Goal: Transaction & Acquisition: Purchase product/service

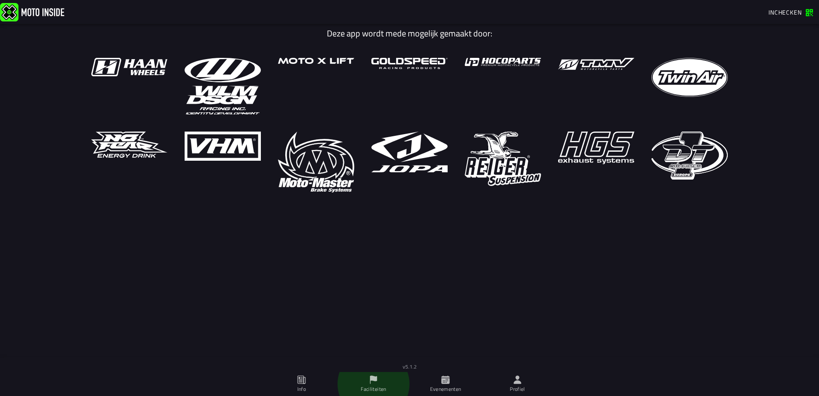
click at [378, 381] on span "Faciliteiten" at bounding box center [374, 384] width 62 height 24
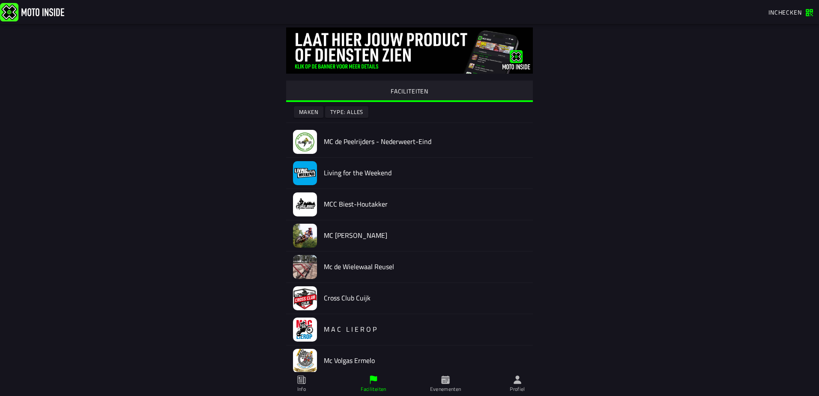
click at [516, 382] on icon at bounding box center [518, 379] width 8 height 8
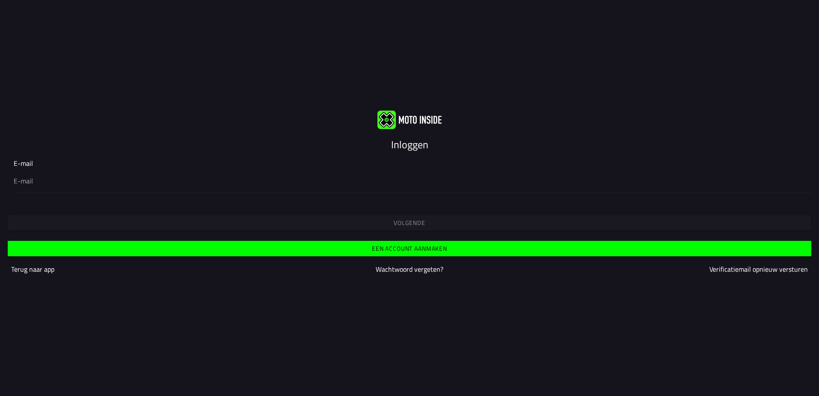
click at [65, 183] on input "email" at bounding box center [410, 181] width 792 height 10
type input "info@edtech.nu"
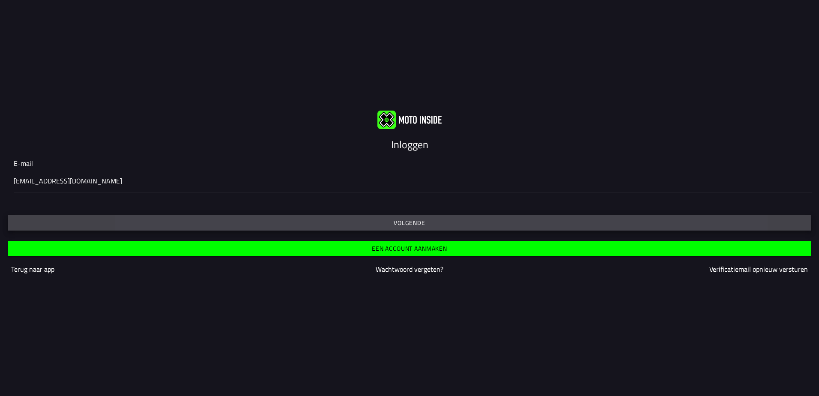
click at [0, 0] on slot "Volgende" at bounding box center [0, 0] width 0 height 0
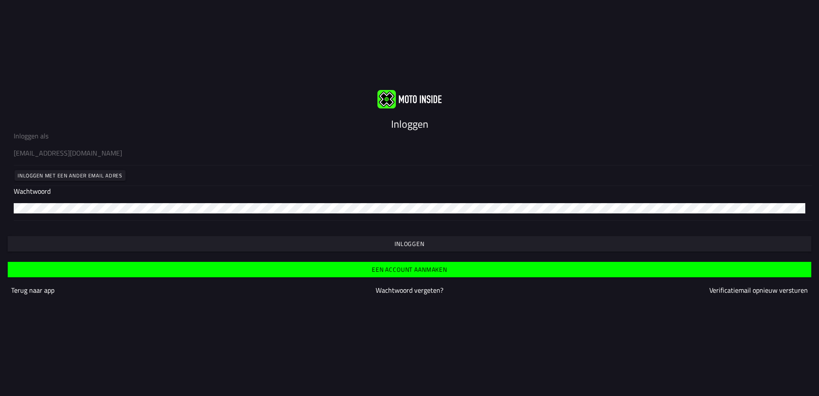
click at [0, 0] on slot "Inloggen" at bounding box center [0, 0] width 0 height 0
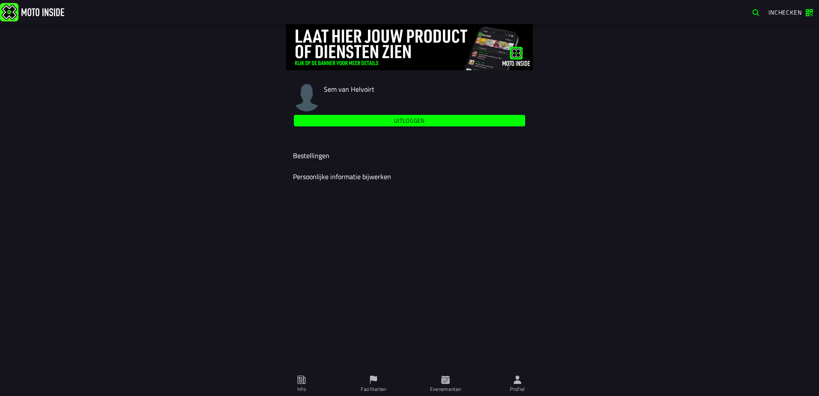
click at [371, 378] on icon at bounding box center [373, 379] width 9 height 9
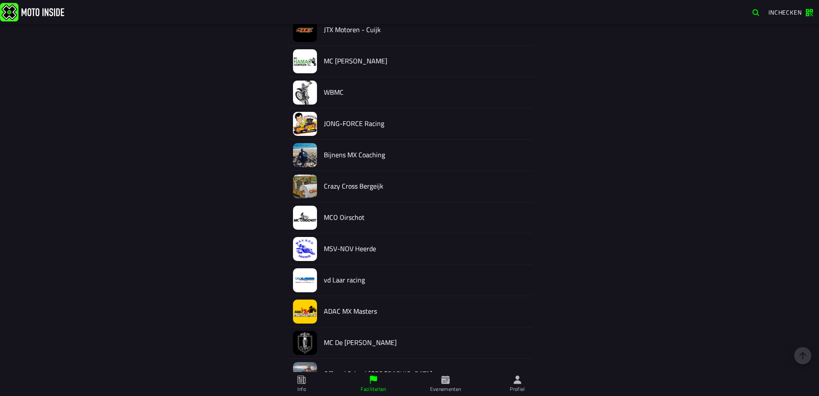
scroll to position [552, 0]
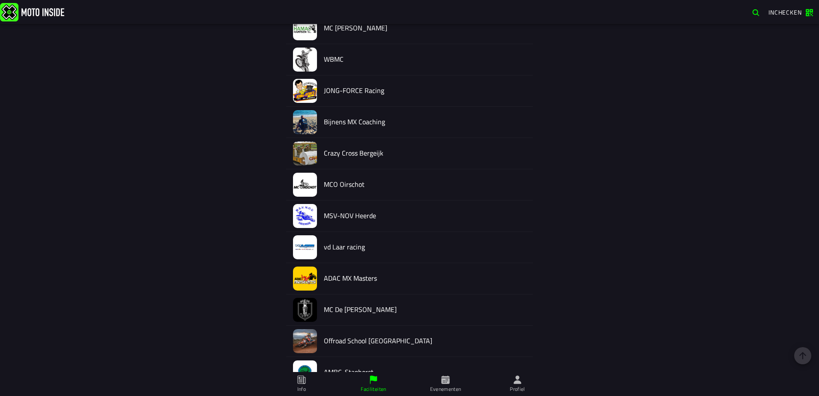
click at [443, 377] on icon at bounding box center [445, 379] width 8 height 8
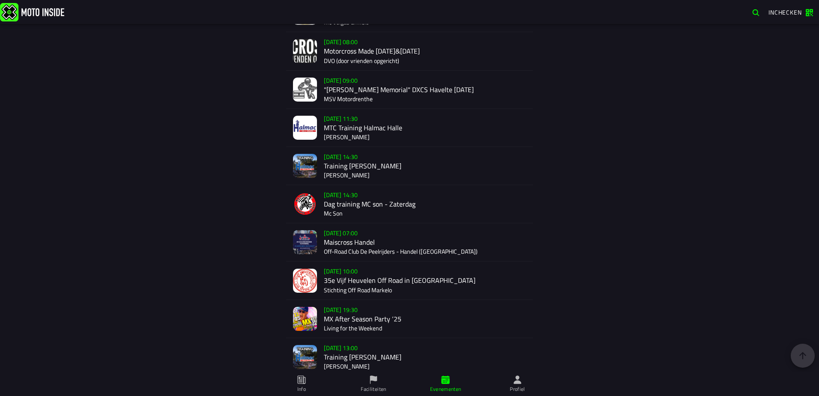
scroll to position [1448, 0]
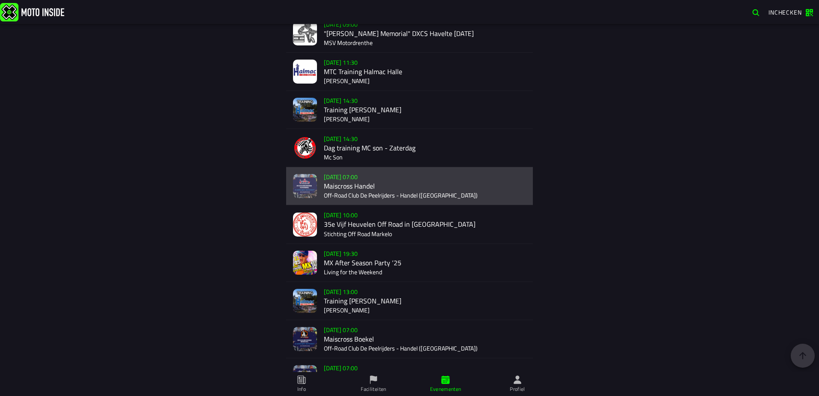
click at [365, 196] on div "Verkoop nog niet gestart Su 2 Nov - 07:00 Maiscross Handel Off-Road Club De Pee…" at bounding box center [425, 186] width 202 height 38
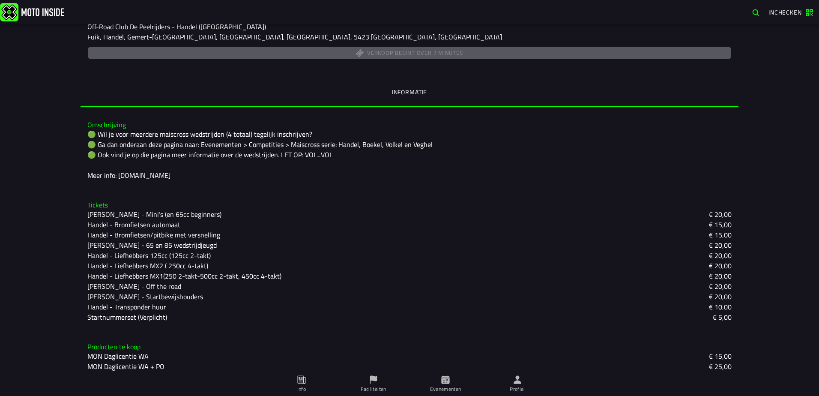
scroll to position [162, 0]
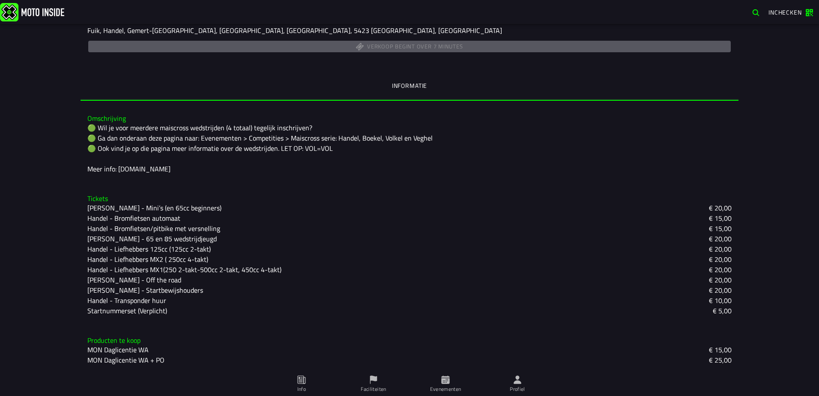
click at [0, 0] on slot "[PERSON_NAME] - Startbewijshouders" at bounding box center [0, 0] width 0 height 0
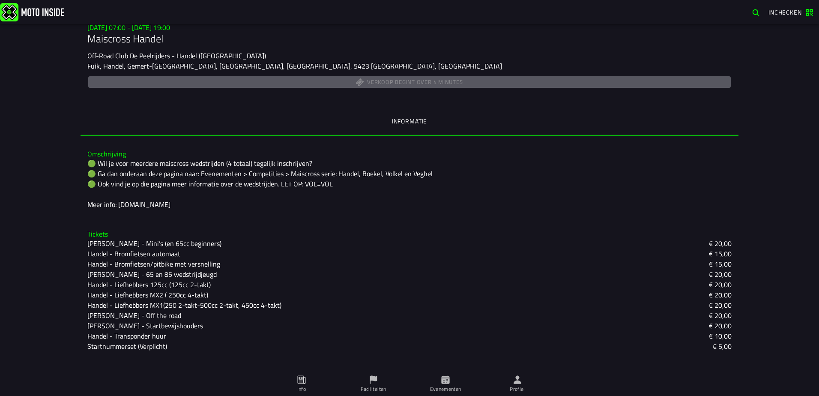
scroll to position [129, 0]
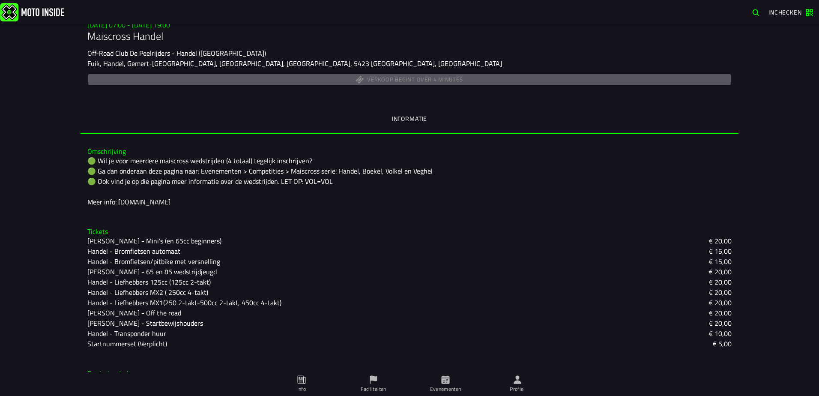
click at [0, 0] on slot "[PERSON_NAME] - Startbewijshouders" at bounding box center [0, 0] width 0 height 0
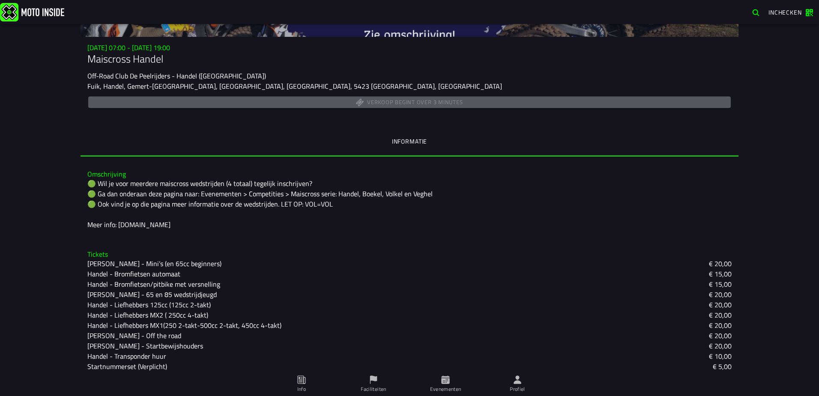
scroll to position [162, 0]
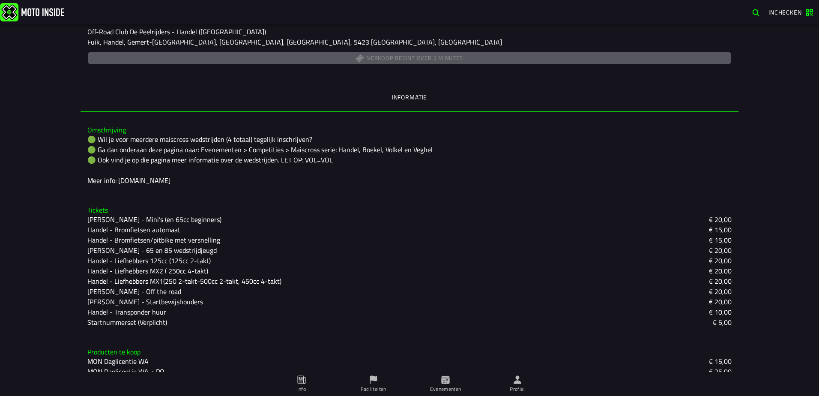
scroll to position [162, 0]
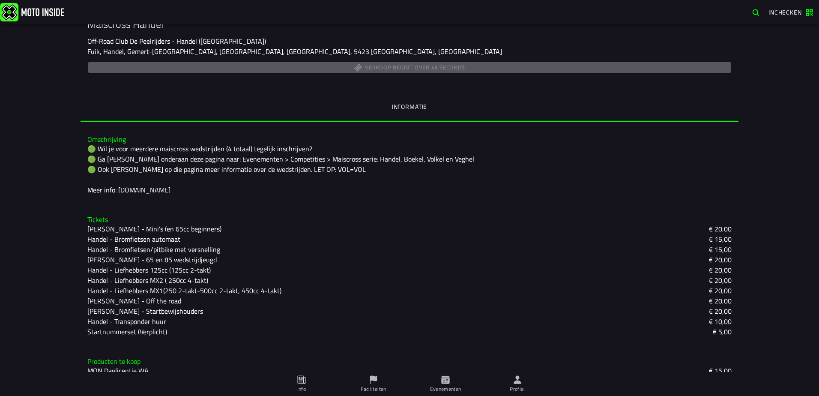
scroll to position [162, 0]
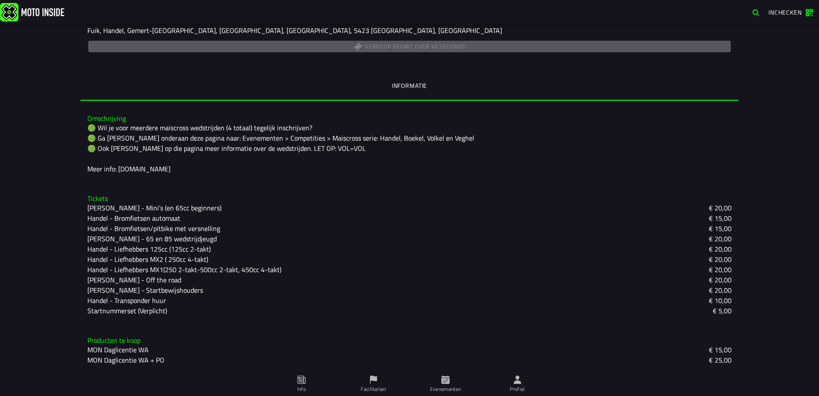
click at [0, 0] on slot "[PERSON_NAME] - Startbewijshouders" at bounding box center [0, 0] width 0 height 0
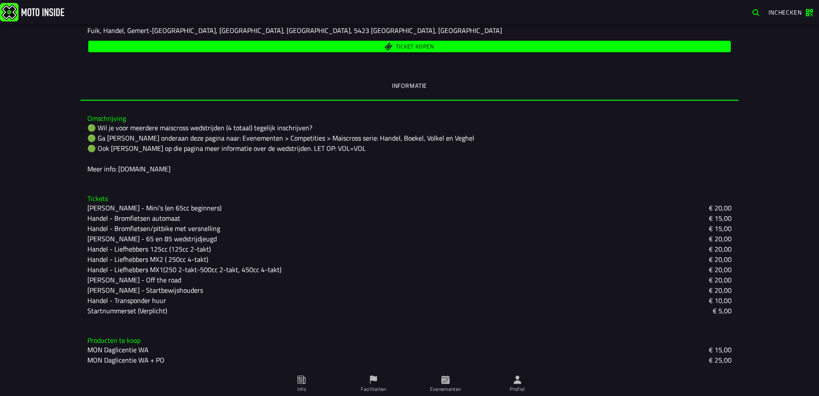
click at [0, 0] on slot "Handel - Startbewijshouders" at bounding box center [0, 0] width 0 height 0
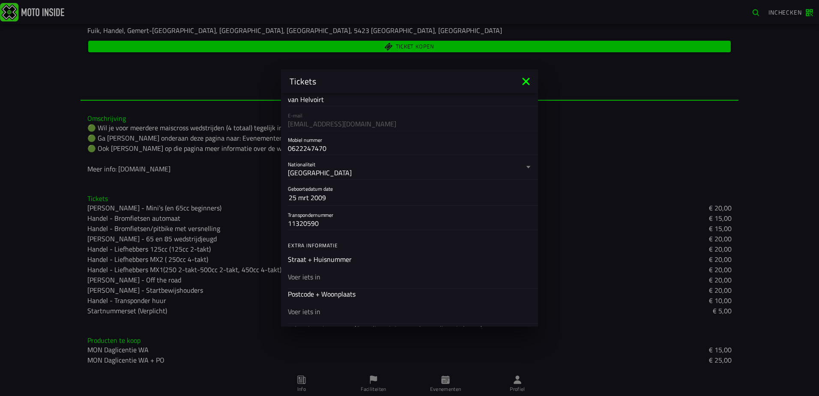
scroll to position [171, 0]
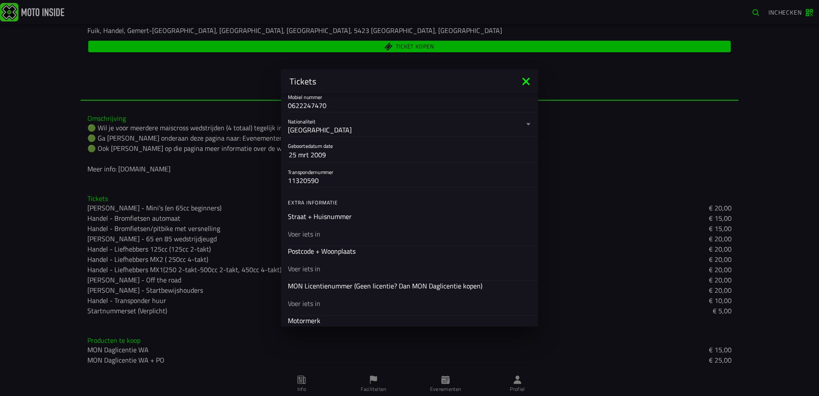
click at [336, 236] on input "text" at bounding box center [409, 234] width 243 height 10
type input "vale peelweg 2"
click at [317, 270] on input "text" at bounding box center [409, 269] width 243 height 10
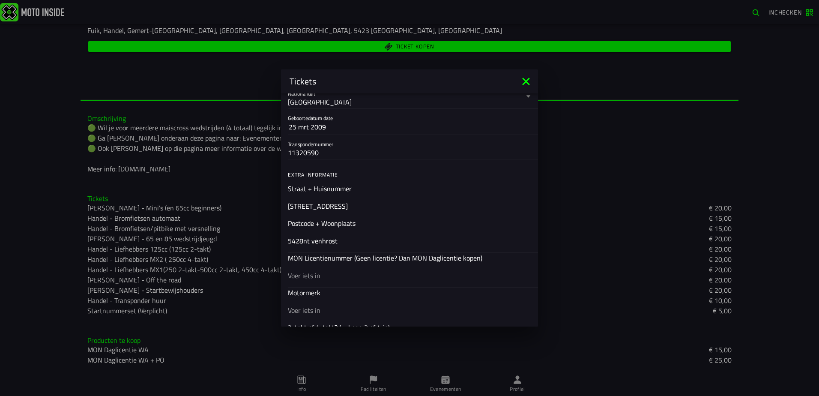
scroll to position [214, 0]
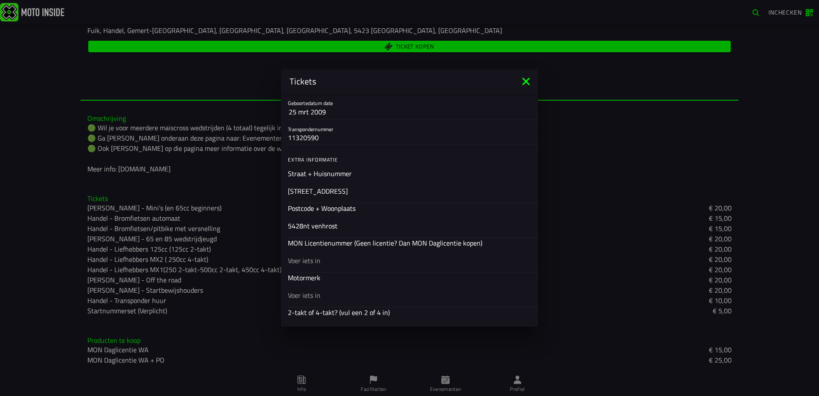
type input "5428nt venhrost"
click at [317, 259] on input "text" at bounding box center [409, 260] width 243 height 10
type input "1"
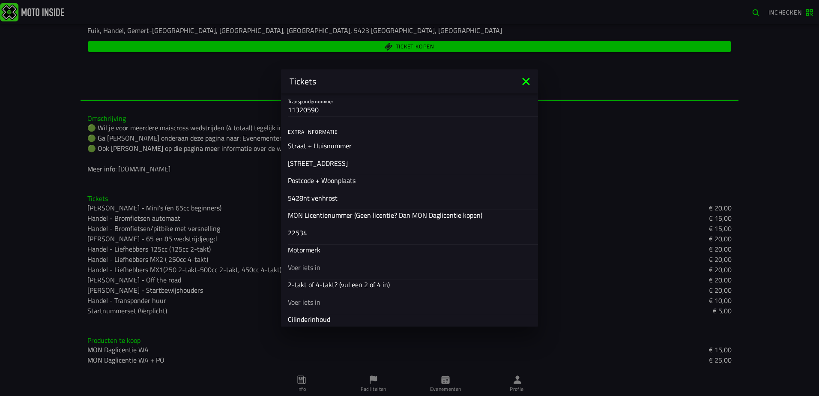
scroll to position [257, 0]
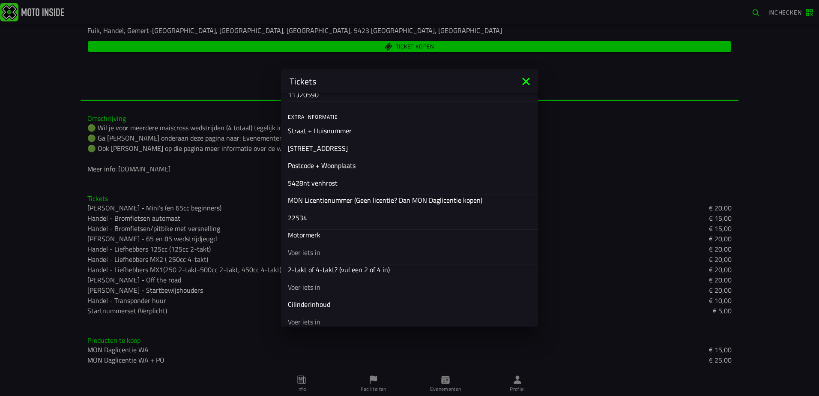
type input "22534"
click at [335, 255] on input "text" at bounding box center [409, 252] width 243 height 10
type input "gasgas"
click at [321, 288] on input "text" at bounding box center [409, 287] width 243 height 10
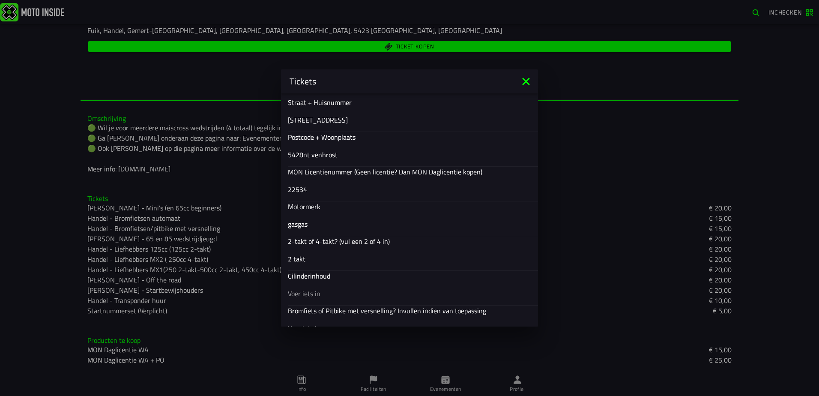
scroll to position [300, 0]
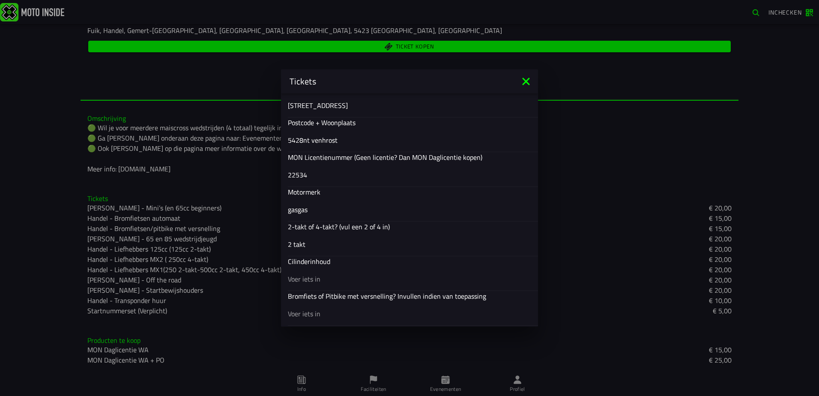
type input "2 takt"
click at [318, 282] on input "text" at bounding box center [409, 279] width 243 height 10
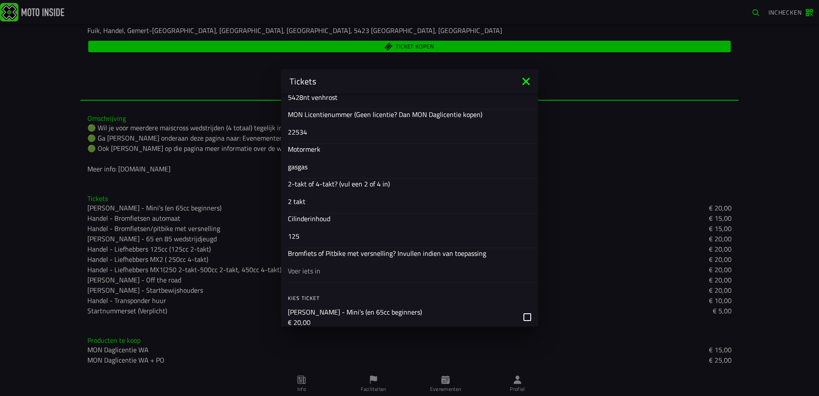
scroll to position [386, 0]
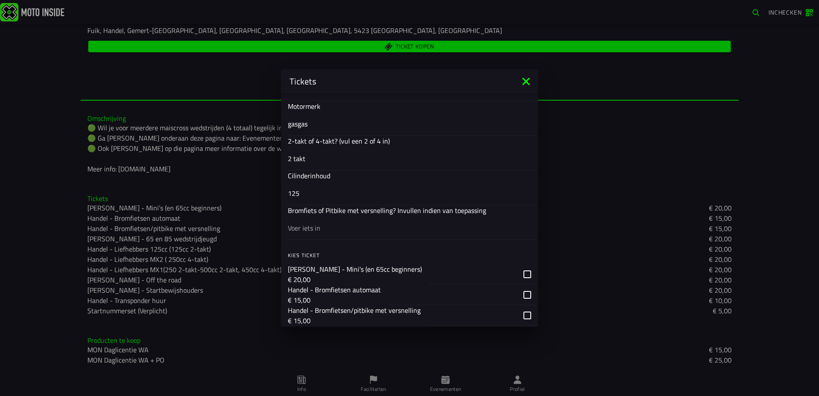
type input "125"
click at [315, 232] on input "text" at bounding box center [409, 228] width 243 height 10
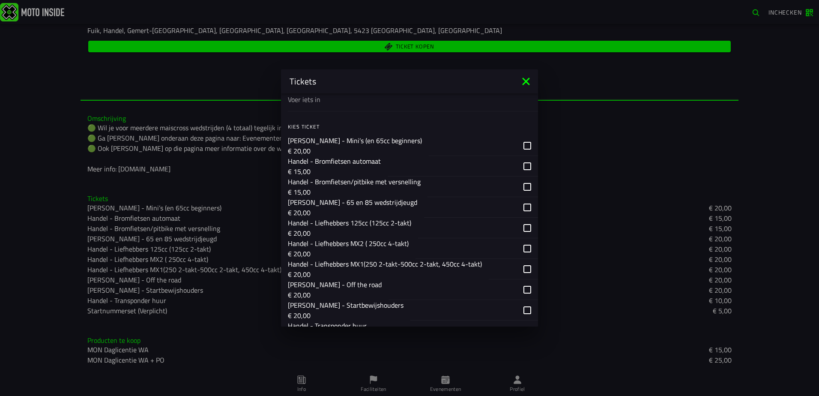
scroll to position [557, 0]
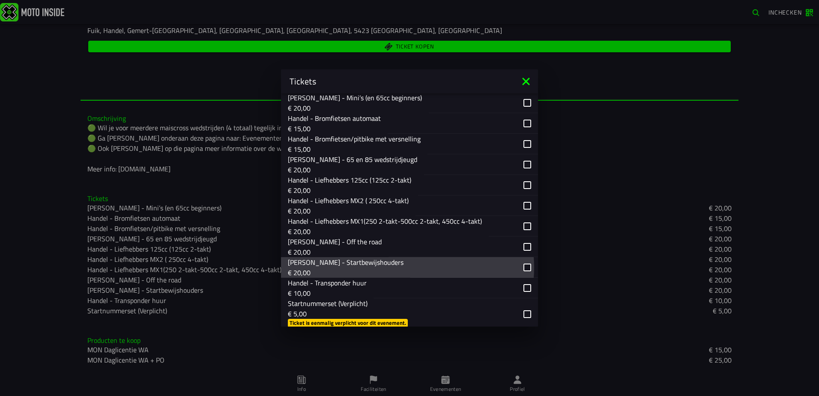
click at [522, 268] on div "button" at bounding box center [475, 267] width 128 height 21
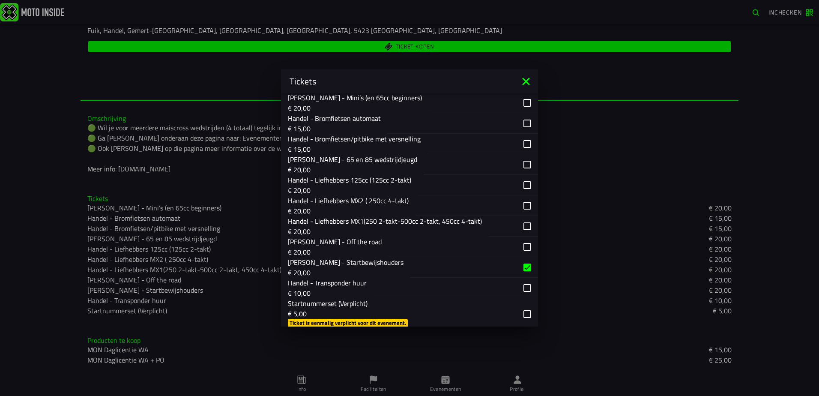
click at [523, 315] on div "button" at bounding box center [478, 314] width 122 height 32
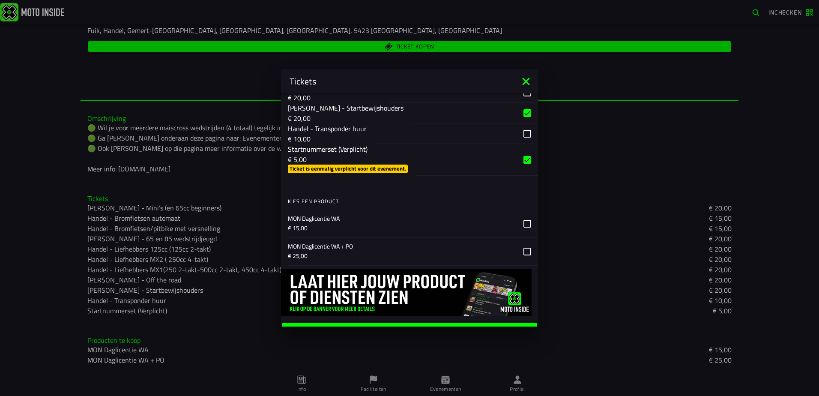
scroll to position [725, 0]
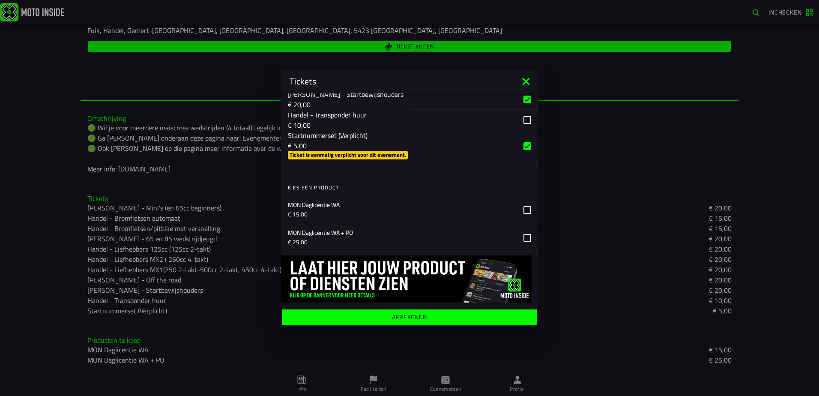
click at [381, 314] on button "Afrekenen" at bounding box center [409, 316] width 255 height 15
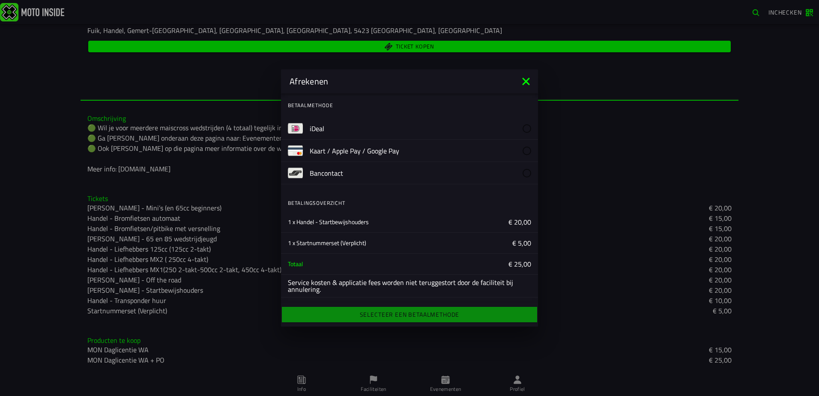
click at [0, 0] on slot "iDeal" at bounding box center [0, 0] width 0 height 0
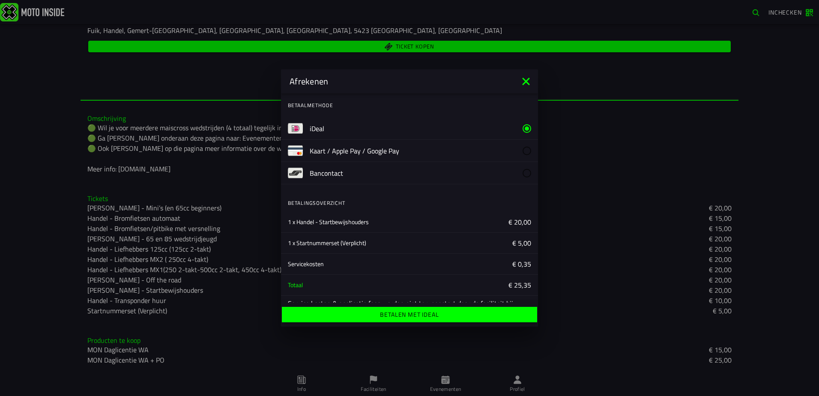
click at [407, 316] on ion-label "Betalen met iDeal" at bounding box center [409, 315] width 59 height 6
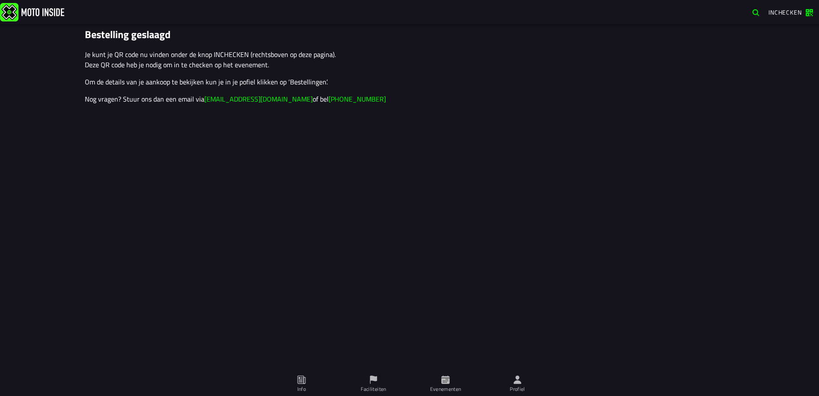
click at [443, 379] on icon at bounding box center [445, 379] width 8 height 8
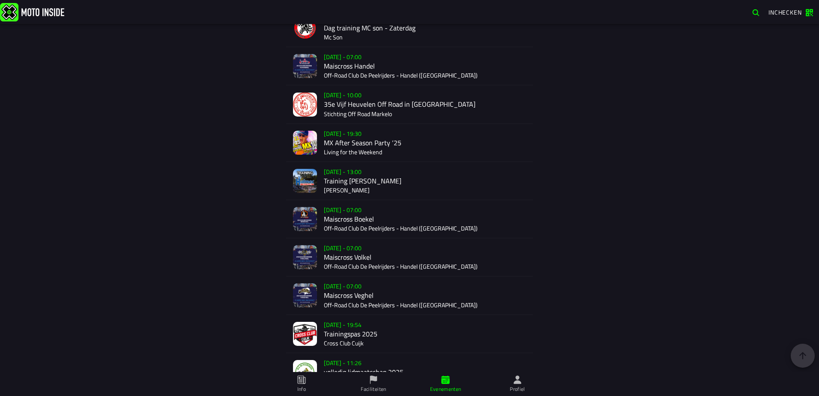
scroll to position [1546, 0]
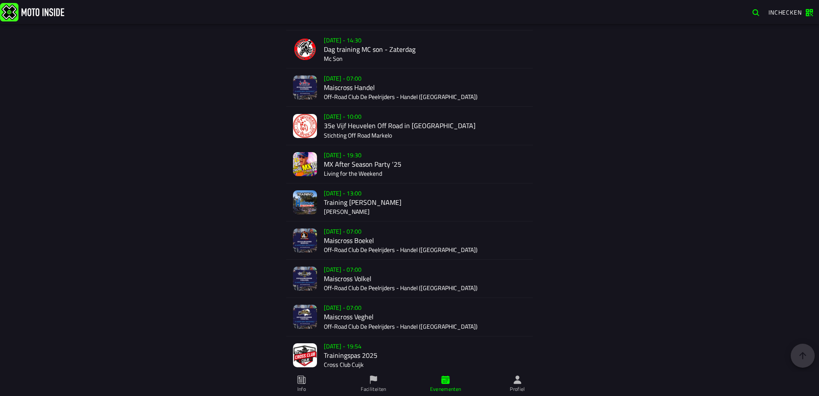
click at [336, 241] on div "Su 9 Nov - 07:00 Maiscross Boekel Off-Road Club De Peelrijders - Handel (NB)" at bounding box center [425, 241] width 202 height 38
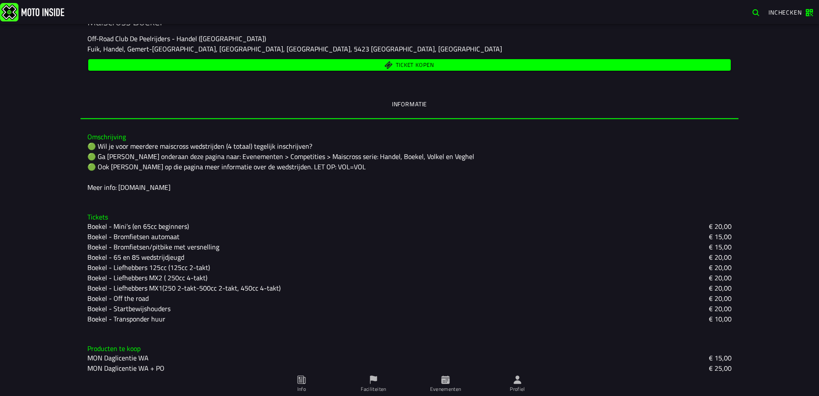
scroll to position [151, 0]
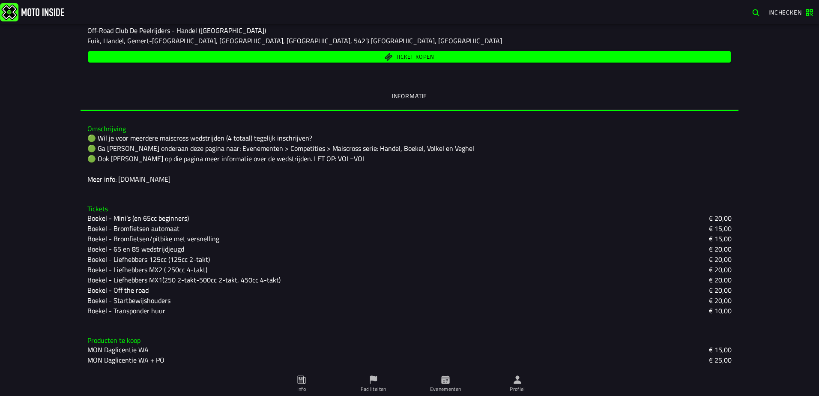
click at [342, 58] on span "Ticket kopen" at bounding box center [409, 57] width 633 height 8
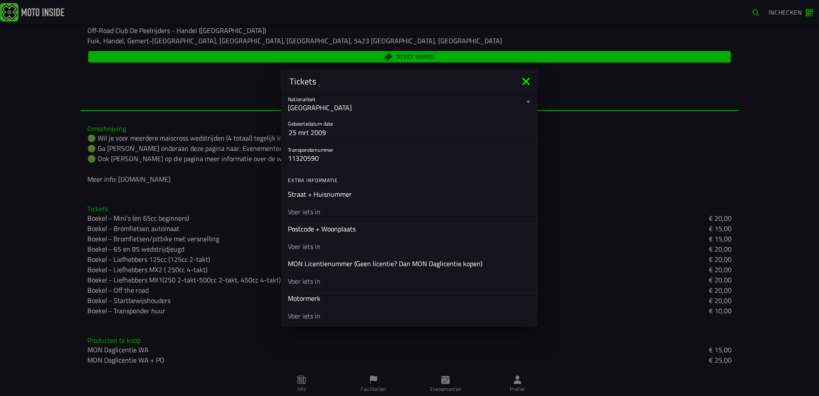
scroll to position [171, 0]
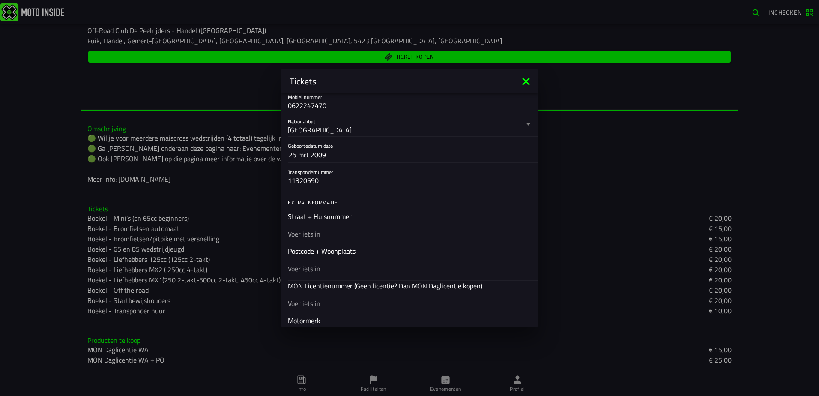
click at [334, 234] on input "text" at bounding box center [409, 234] width 243 height 10
type input "vel peelweg 2"
click at [310, 273] on input "text" at bounding box center [409, 269] width 243 height 10
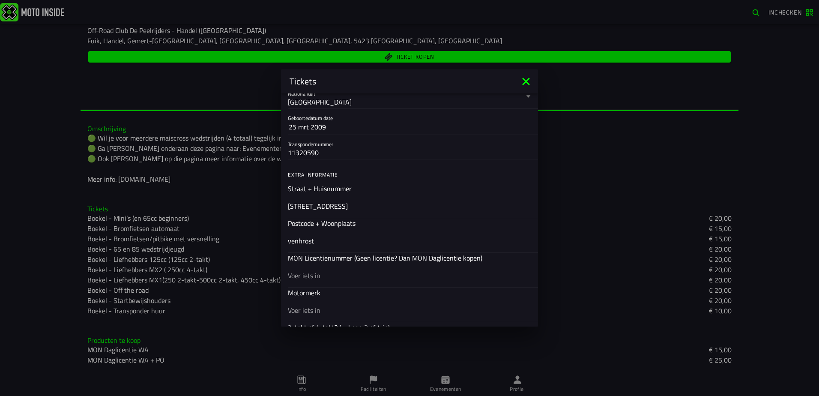
scroll to position [214, 0]
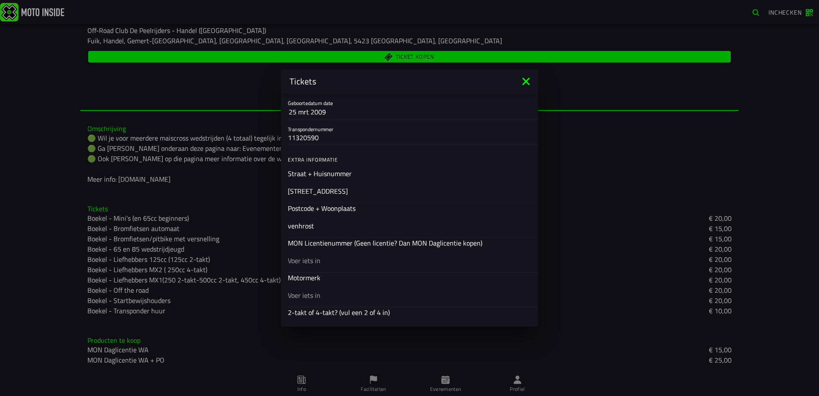
type input "venhrost"
click at [326, 264] on input "text" at bounding box center [409, 260] width 243 height 10
type input "22534"
click at [305, 295] on input "text" at bounding box center [409, 295] width 243 height 10
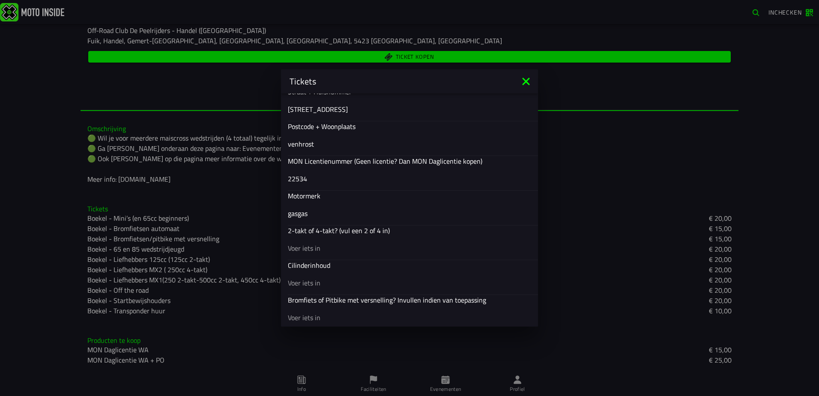
scroll to position [300, 0]
type input "gasgas"
click at [314, 252] on div at bounding box center [409, 244] width 243 height 24
click at [314, 249] on input "text" at bounding box center [409, 244] width 243 height 10
type input "2 takt"
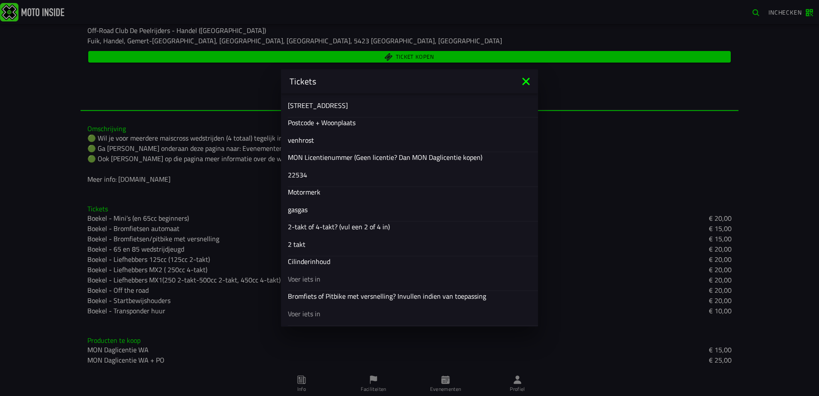
click at [311, 278] on input "text" at bounding box center [409, 279] width 243 height 10
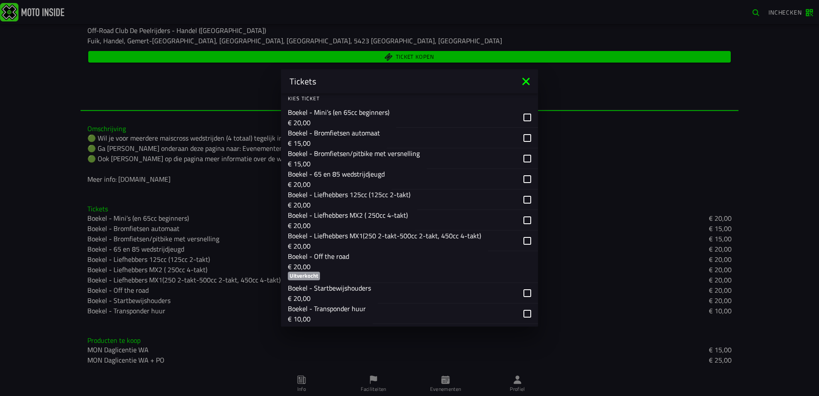
scroll to position [557, 0]
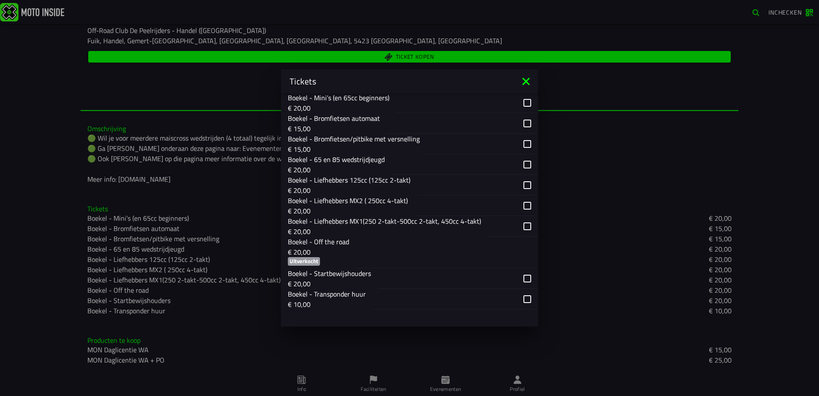
type input "125"
click at [520, 278] on div "button" at bounding box center [458, 278] width 160 height 21
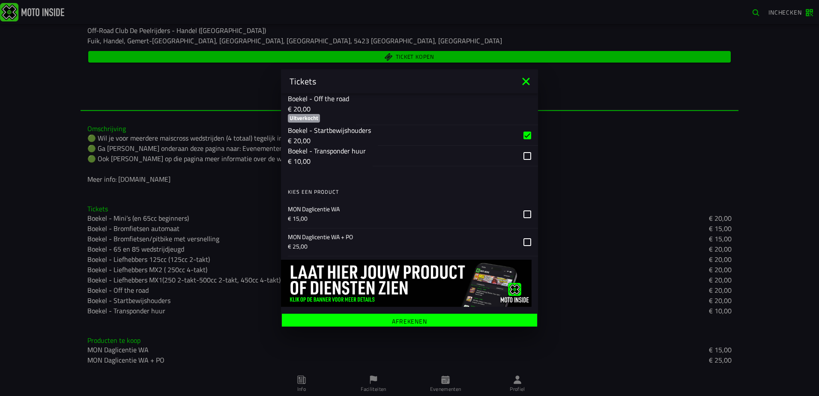
scroll to position [705, 0]
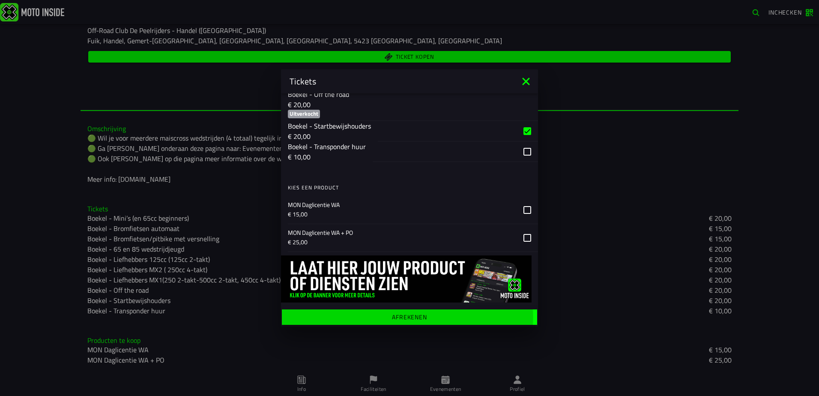
click at [392, 315] on ion-label "Afrekenen" at bounding box center [409, 317] width 35 height 6
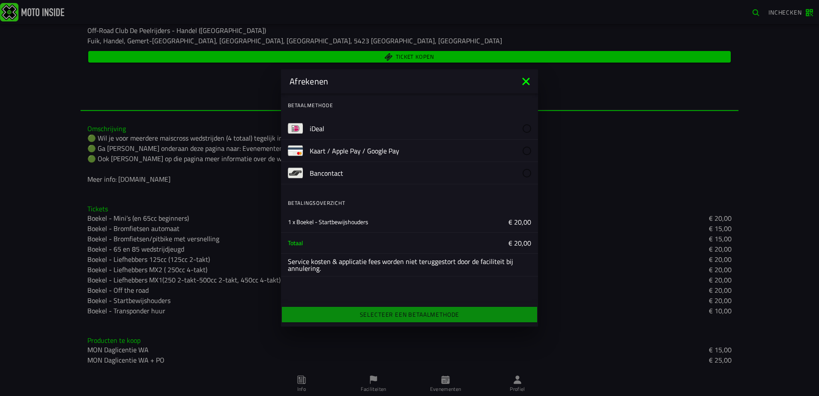
click at [297, 125] on img at bounding box center [295, 128] width 15 height 15
click at [307, 133] on button "iDeal" at bounding box center [409, 128] width 257 height 22
drag, startPoint x: 394, startPoint y: 315, endPoint x: 378, endPoint y: 314, distance: 16.3
click at [378, 314] on div "Selecteer een betaalmethode" at bounding box center [409, 314] width 257 height 19
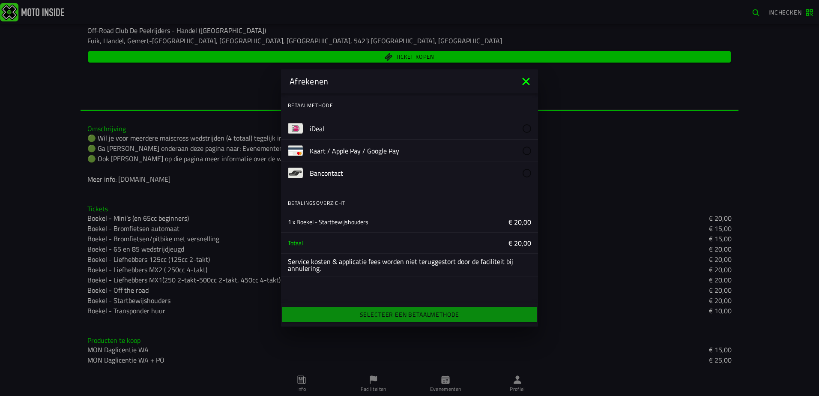
click at [380, 314] on div "Selecteer een betaalmethode" at bounding box center [409, 314] width 257 height 19
click at [342, 130] on label "iDeal" at bounding box center [421, 128] width 222 height 22
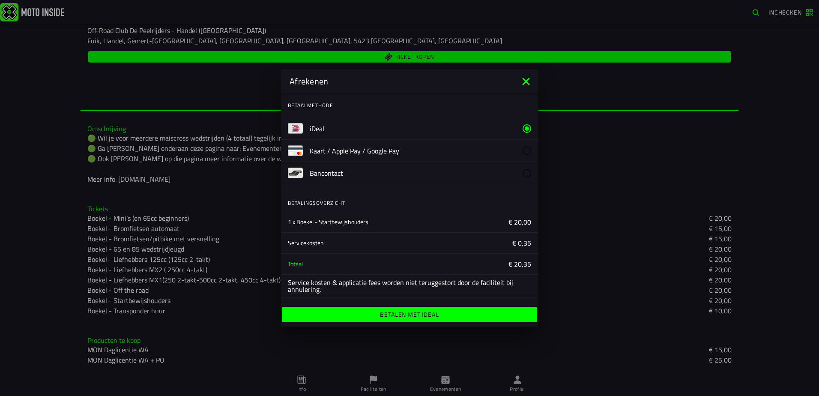
click at [399, 314] on ion-label "Betalen met iDeal" at bounding box center [409, 315] width 59 height 6
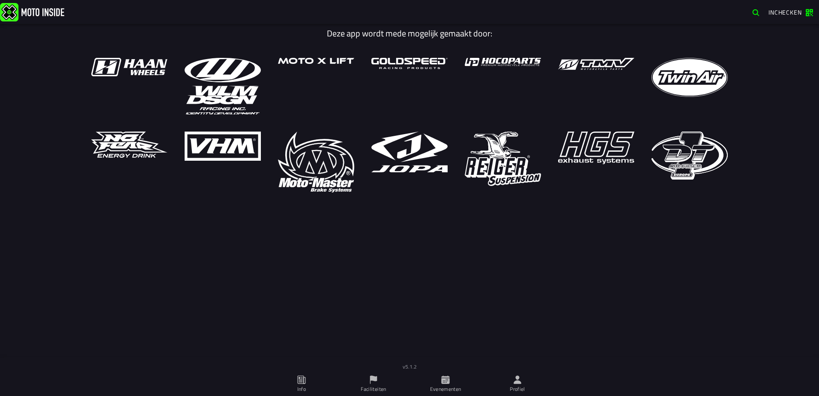
drag, startPoint x: 528, startPoint y: 381, endPoint x: 517, endPoint y: 382, distance: 10.7
click at [527, 382] on span "Profiel" at bounding box center [518, 384] width 62 height 24
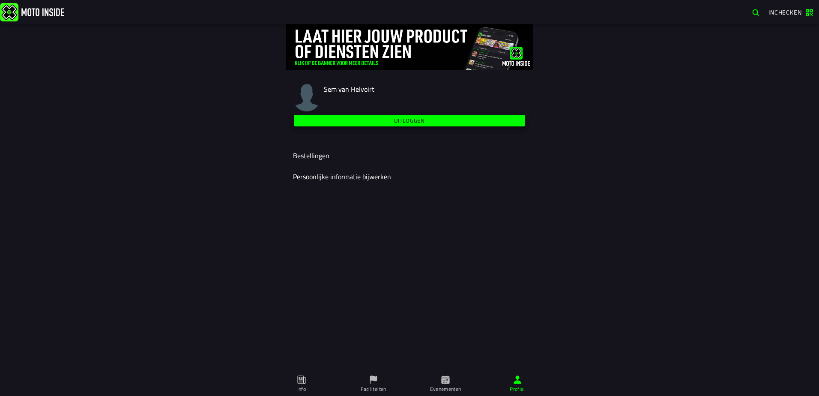
click at [359, 125] on button "Uitloggen" at bounding box center [409, 121] width 231 height 12
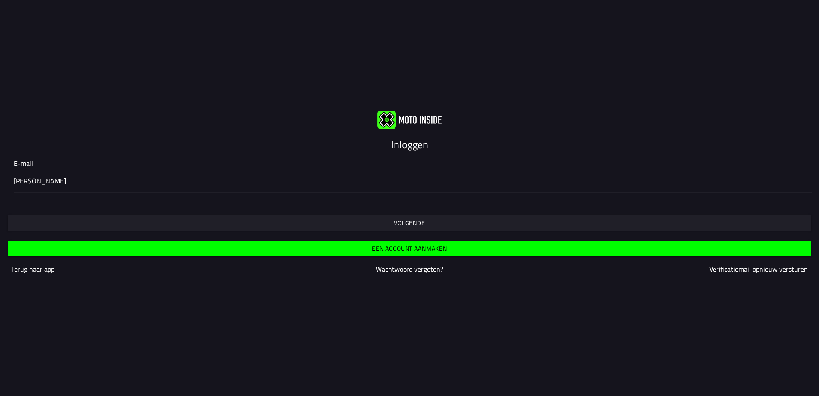
type input "[PERSON_NAME][EMAIL_ADDRESS][DOMAIN_NAME]"
click at [0, 0] on slot "Volgende" at bounding box center [0, 0] width 0 height 0
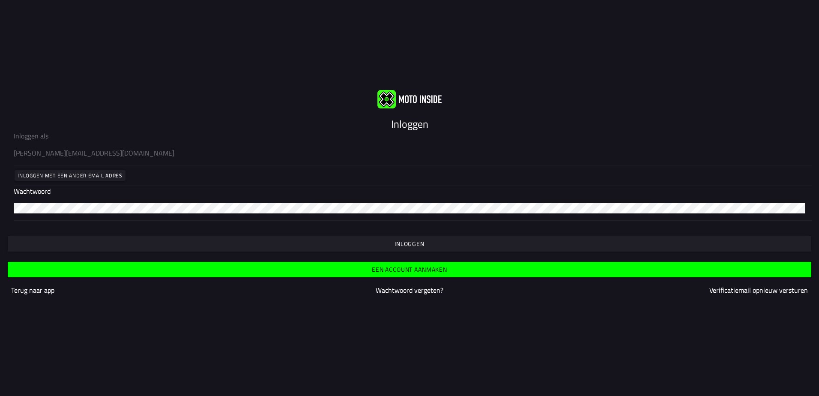
click at [0, 0] on slot "Inloggen" at bounding box center [0, 0] width 0 height 0
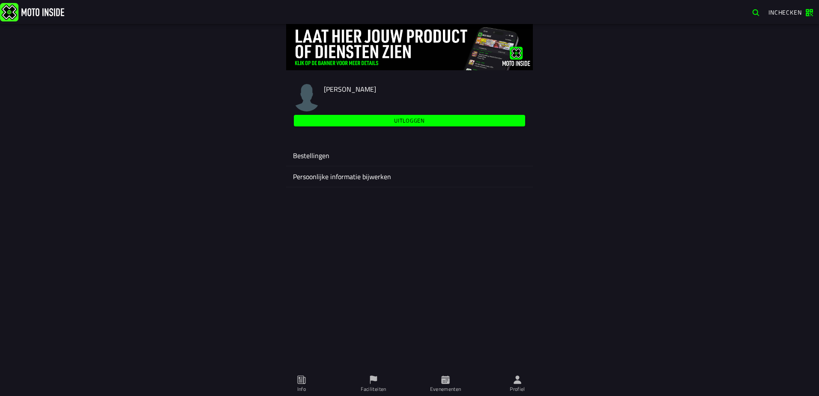
click at [434, 388] on ion-label "Evenementen" at bounding box center [445, 389] width 31 height 8
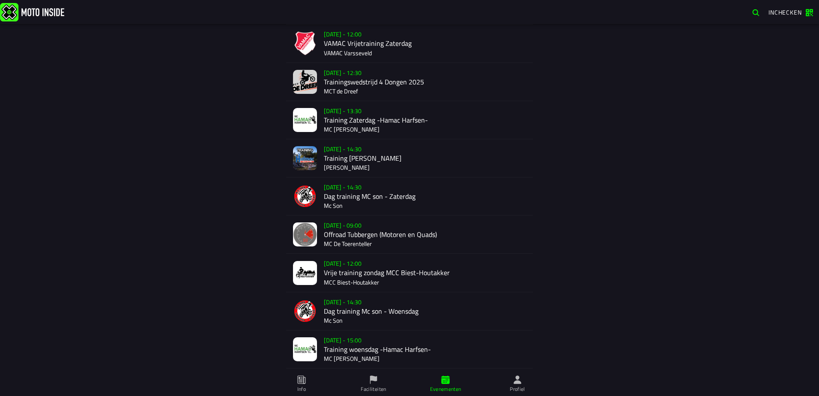
scroll to position [342, 0]
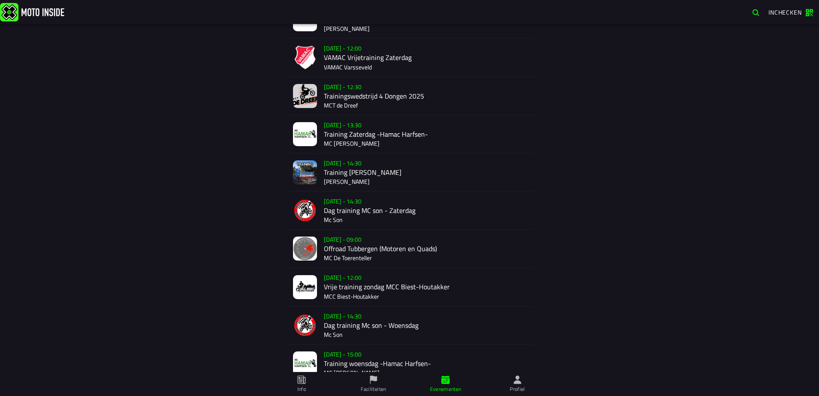
click at [518, 383] on icon at bounding box center [518, 379] width 8 height 8
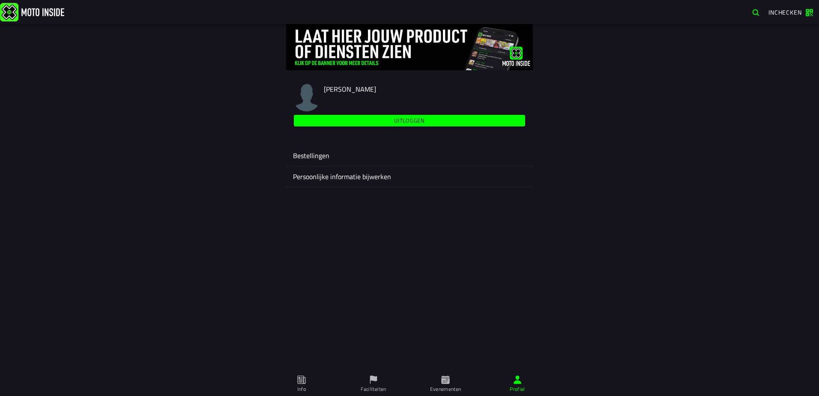
click at [375, 384] on icon at bounding box center [373, 379] width 9 height 9
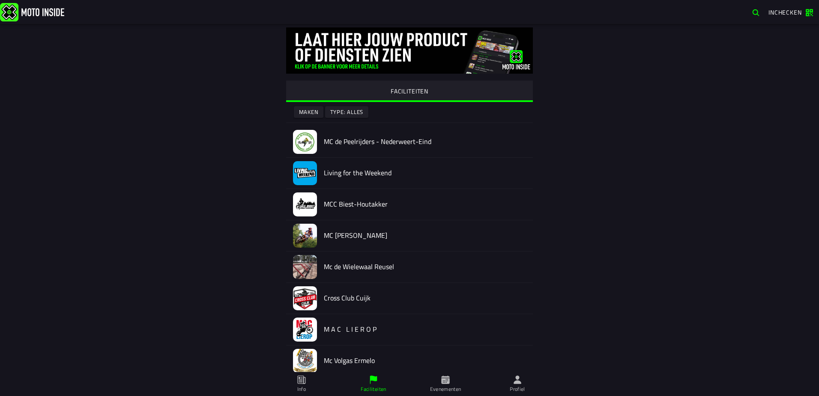
click at [456, 386] on ion-label "Evenementen" at bounding box center [445, 389] width 31 height 8
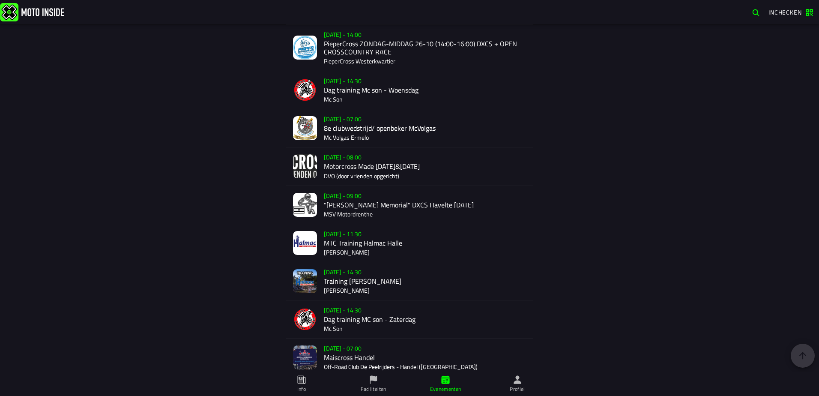
scroll to position [1319, 0]
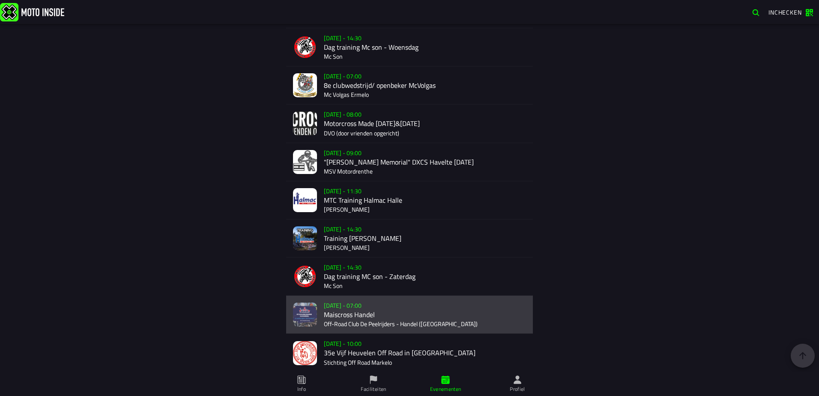
click at [328, 322] on div "[DATE] 07:00 Maiscross Handel Off-Road Club De Peelrijders - Handel (NB)" at bounding box center [425, 315] width 202 height 38
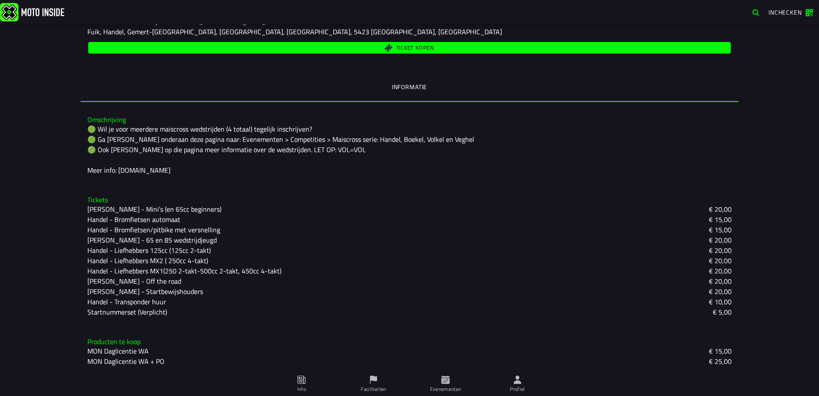
scroll to position [162, 0]
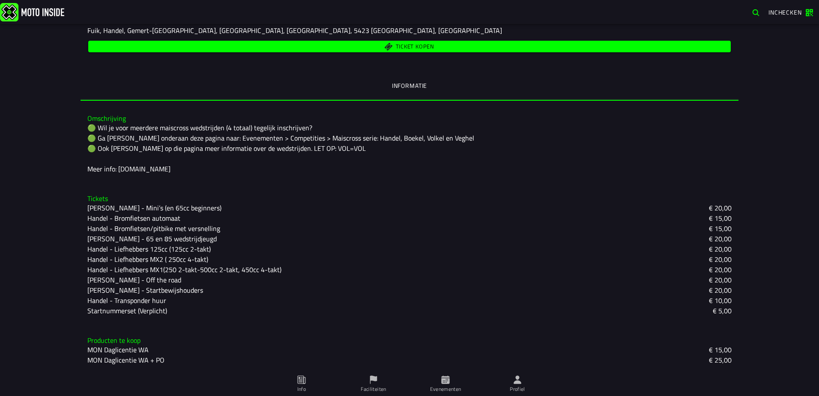
click at [377, 48] on span "Ticket kopen" at bounding box center [409, 46] width 633 height 8
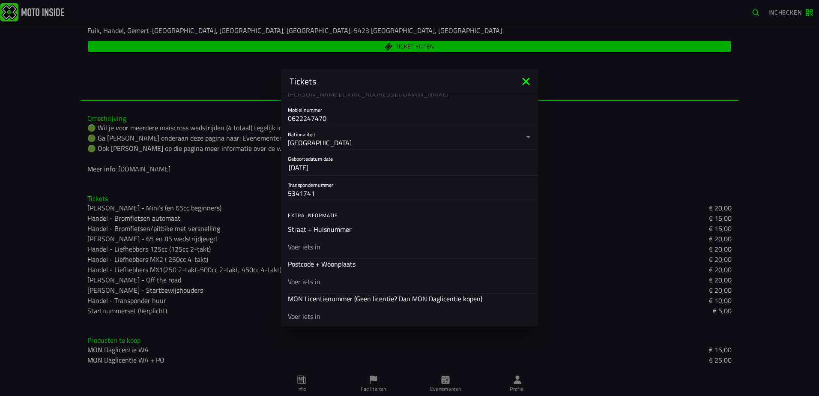
scroll to position [171, 0]
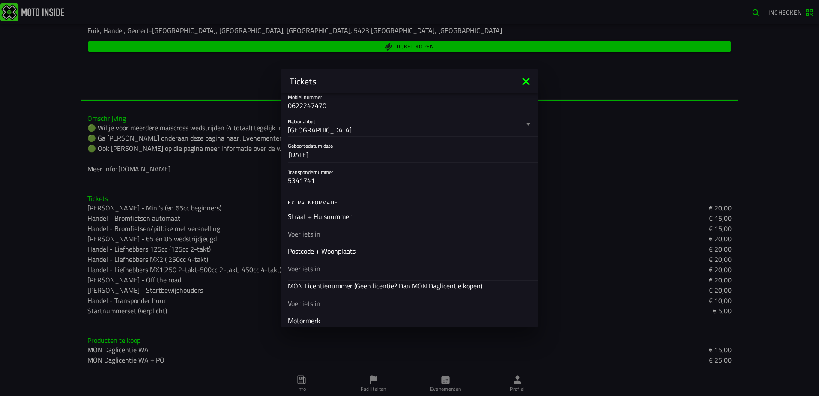
click at [345, 243] on div at bounding box center [409, 234] width 243 height 24
click at [345, 239] on input "text" at bounding box center [409, 234] width 243 height 10
click at [339, 237] on input "text" at bounding box center [409, 234] width 243 height 10
type input "vale peelweg 2"
click at [323, 271] on input "text" at bounding box center [409, 269] width 243 height 10
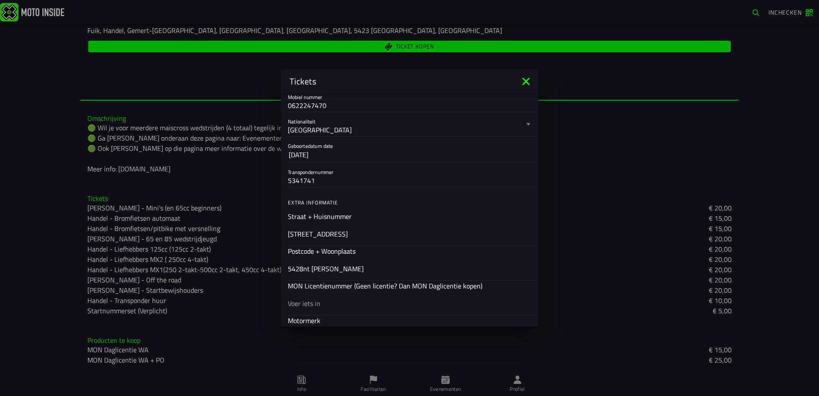
type input "5428nt venhorst"
click at [329, 307] on input "text" at bounding box center [409, 303] width 243 height 10
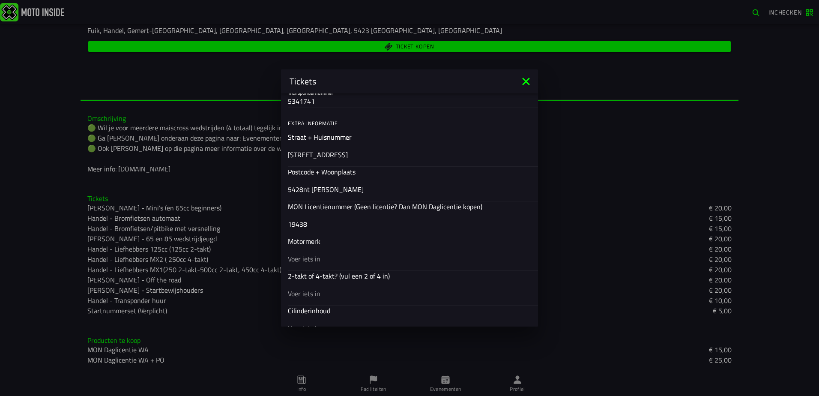
scroll to position [257, 0]
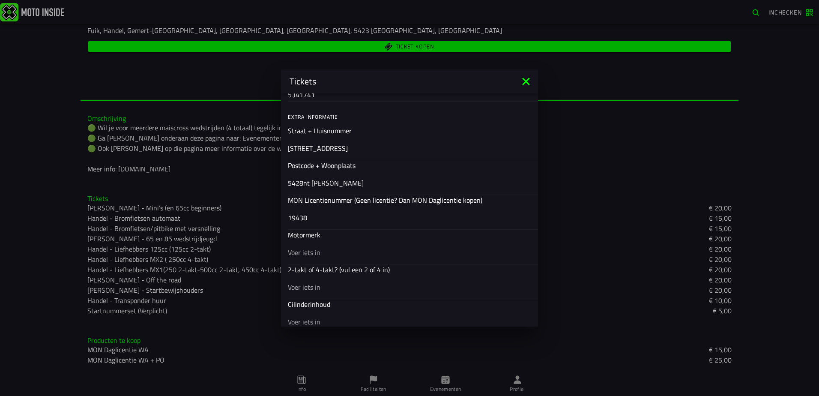
type input "19438"
click at [339, 252] on input "text" at bounding box center [409, 252] width 243 height 10
type input "kawasaki"
click at [337, 290] on input "text" at bounding box center [409, 287] width 243 height 10
click at [297, 286] on input "4 ttakt" at bounding box center [409, 287] width 243 height 10
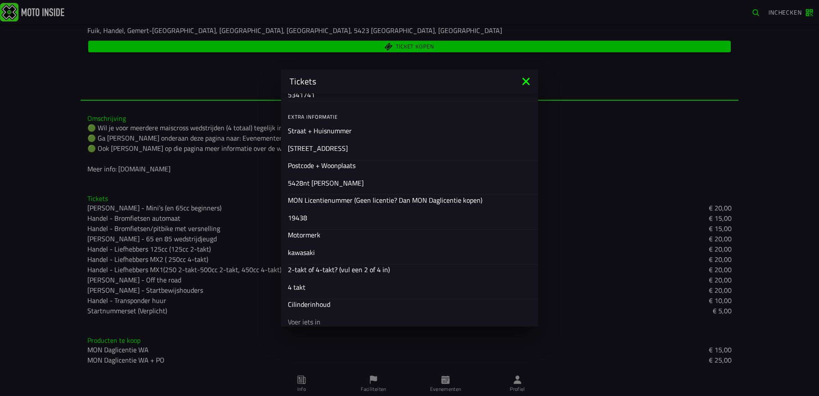
scroll to position [300, 0]
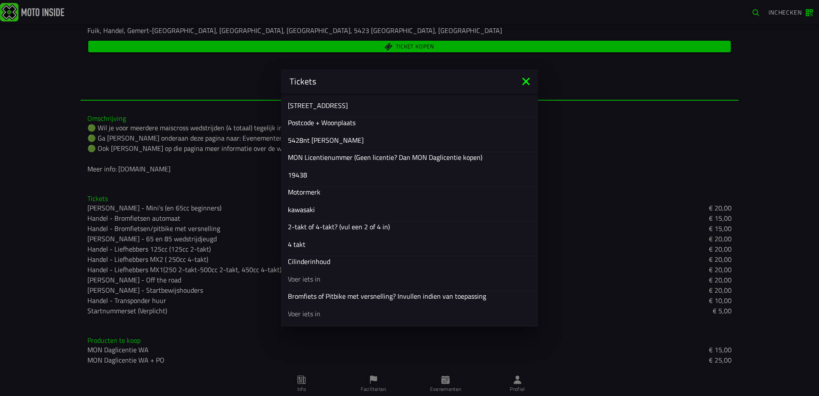
type input "4 takt"
click at [316, 281] on input "text" at bounding box center [409, 279] width 243 height 10
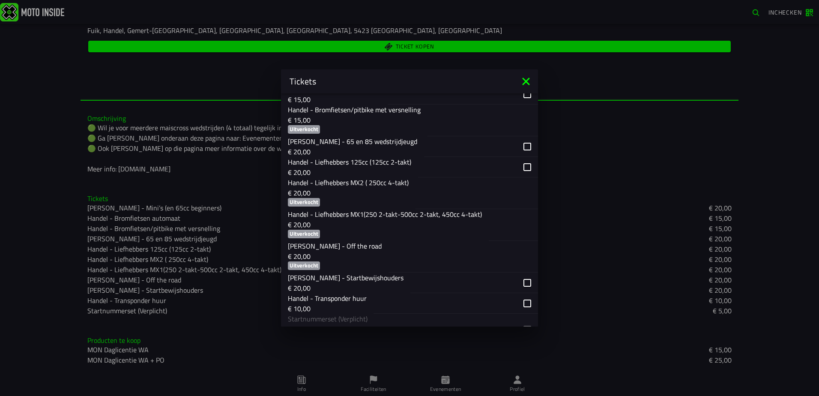
scroll to position [600, 0]
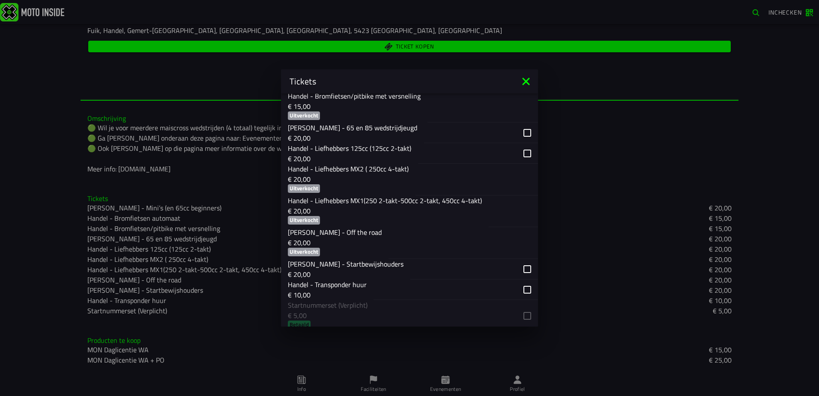
type input "250"
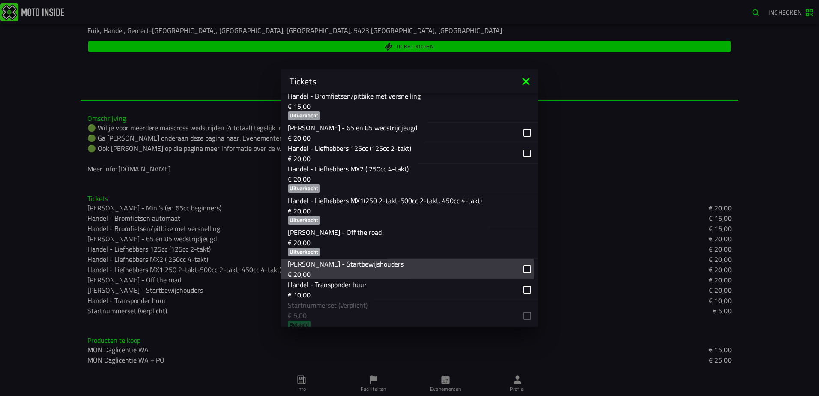
click at [523, 268] on div "button" at bounding box center [475, 269] width 128 height 21
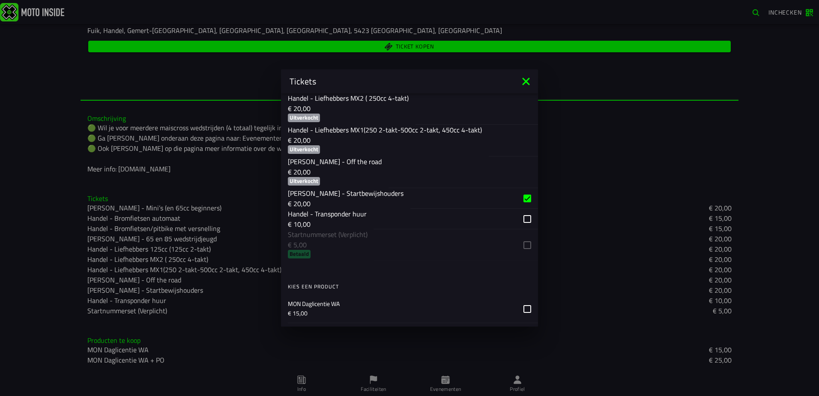
scroll to position [686, 0]
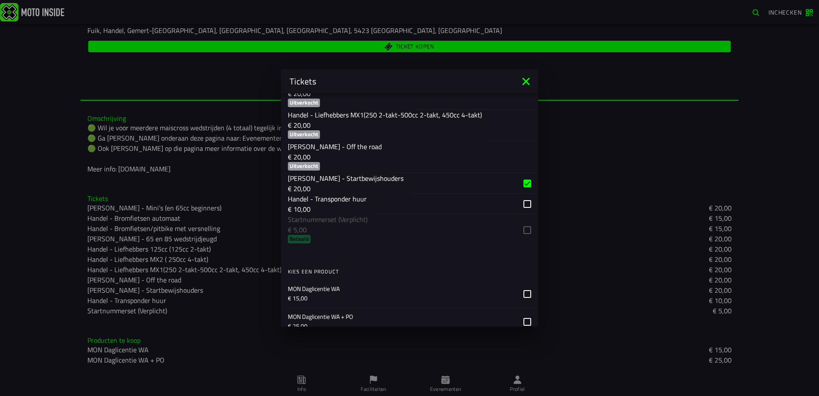
click at [523, 229] on ion-list "Kies ticket Handel - Mini’s (en 65cc beginners) € 20,00 Handel - Bromfietsen au…" at bounding box center [409, 96] width 257 height 306
click at [304, 236] on ion-list "Kies ticket Handel - Mini’s (en 65cc beginners) € 20,00 Handel - Bromfietsen au…" at bounding box center [409, 96] width 257 height 306
click at [523, 232] on ion-list "Kies ticket Handel - Mini’s (en 65cc beginners) € 20,00 Handel - Bromfietsen au…" at bounding box center [409, 96] width 257 height 306
click at [524, 229] on ion-list "Kies ticket Handel - Mini’s (en 65cc beginners) € 20,00 Handel - Bromfietsen au…" at bounding box center [409, 96] width 257 height 306
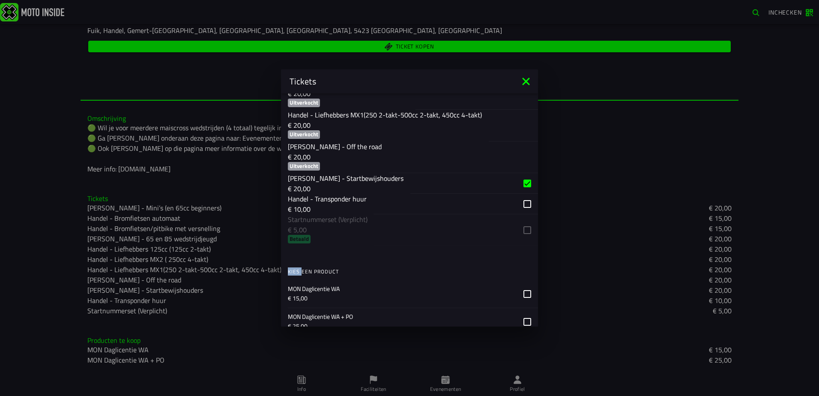
click at [523, 229] on ion-list "Kies ticket Handel - Mini’s (en 65cc beginners) € 20,00 Handel - Bromfietsen au…" at bounding box center [409, 96] width 257 height 306
click at [522, 230] on ion-list "Kies ticket Handel - Mini’s (en 65cc beginners) € 20,00 Handel - Bromfietsen au…" at bounding box center [409, 96] width 257 height 306
click at [302, 234] on ion-list "Kies ticket Handel - Mini’s (en 65cc beginners) € 20,00 Handel - Bromfietsen au…" at bounding box center [409, 96] width 257 height 306
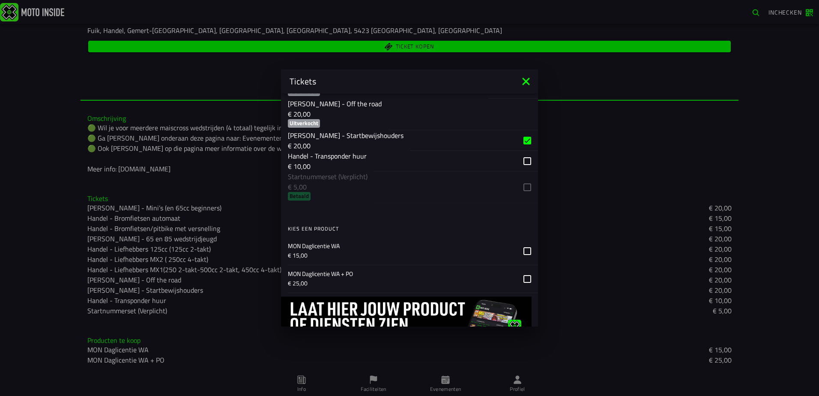
scroll to position [770, 0]
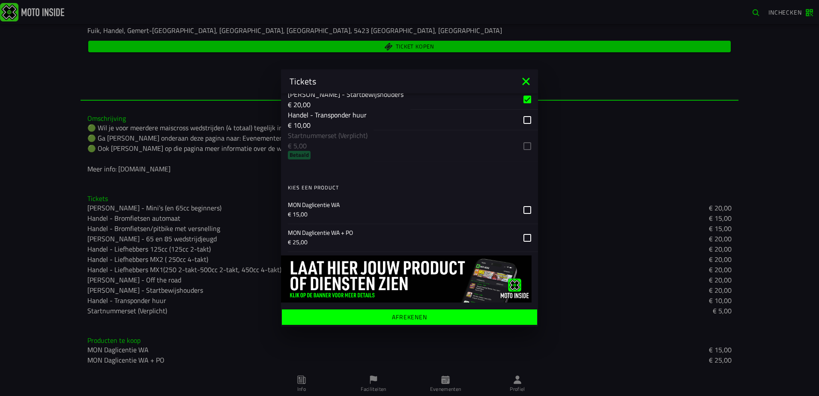
click at [392, 314] on ion-label "Afrekenen" at bounding box center [409, 317] width 35 height 6
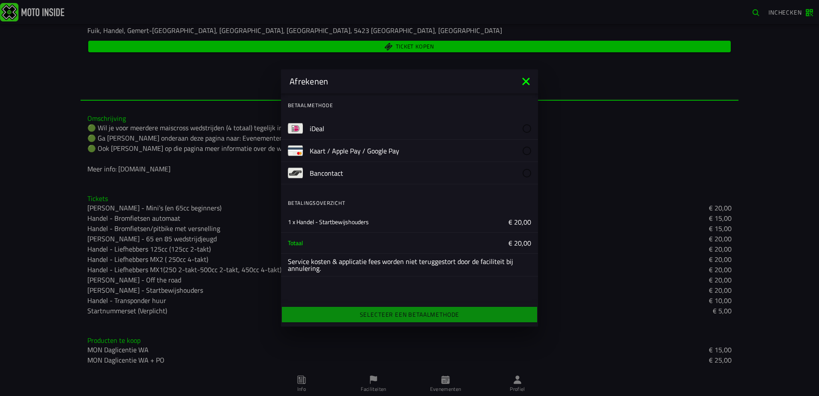
click at [293, 129] on img at bounding box center [295, 128] width 15 height 15
click at [528, 81] on icon at bounding box center [526, 82] width 14 height 14
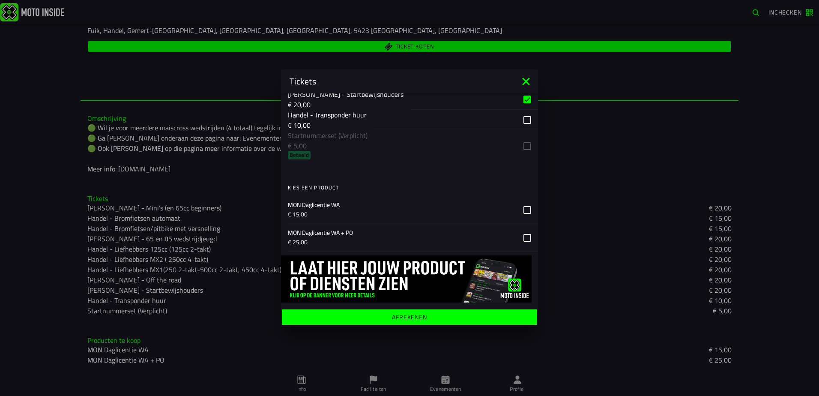
click at [400, 319] on ion-label "Afrekenen" at bounding box center [409, 317] width 35 height 6
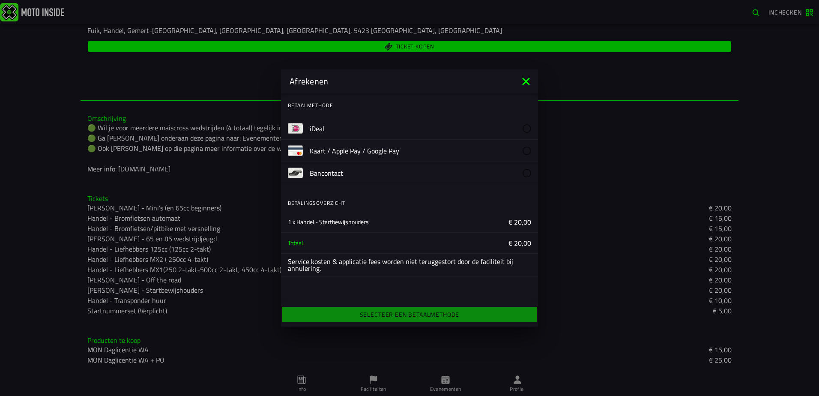
click at [309, 129] on button "iDeal" at bounding box center [409, 128] width 257 height 22
click at [407, 316] on div "Selecteer een betaalmethode" at bounding box center [409, 314] width 257 height 19
click at [396, 313] on div "Selecteer een betaalmethode" at bounding box center [409, 314] width 257 height 19
click at [0, 0] on slot "iDeal" at bounding box center [0, 0] width 0 height 0
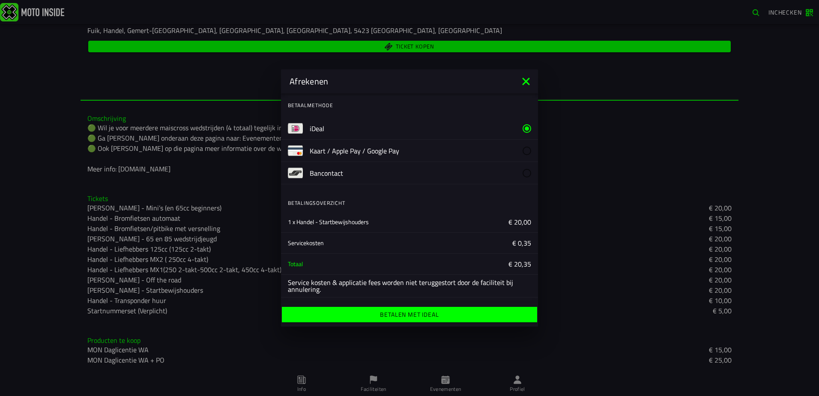
click at [387, 317] on ion-label "Betalen met iDeal" at bounding box center [409, 315] width 59 height 6
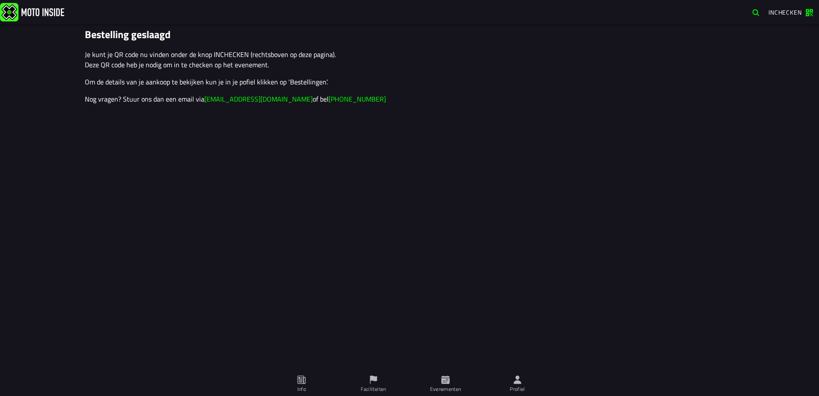
click at [444, 381] on icon at bounding box center [445, 379] width 8 height 8
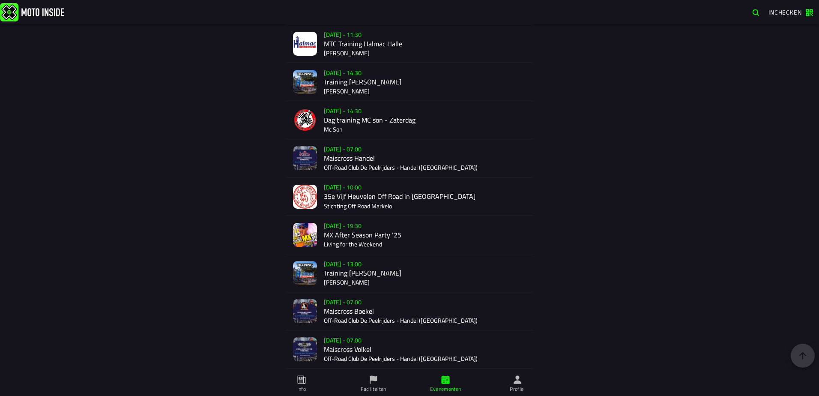
scroll to position [1491, 0]
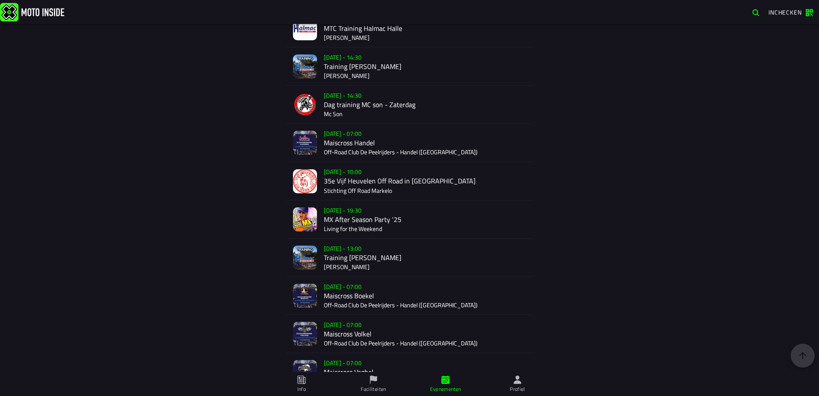
click at [357, 289] on div "[DATE] - 07:00 Maiscross Boekel Off-Road Club De Peelrijders - Handel ([GEOGRAP…" at bounding box center [425, 296] width 202 height 38
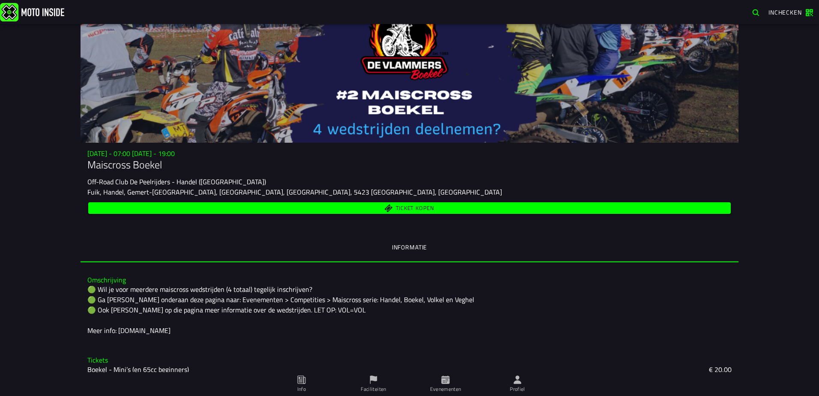
click at [383, 211] on span "Ticket kopen" at bounding box center [409, 208] width 633 height 8
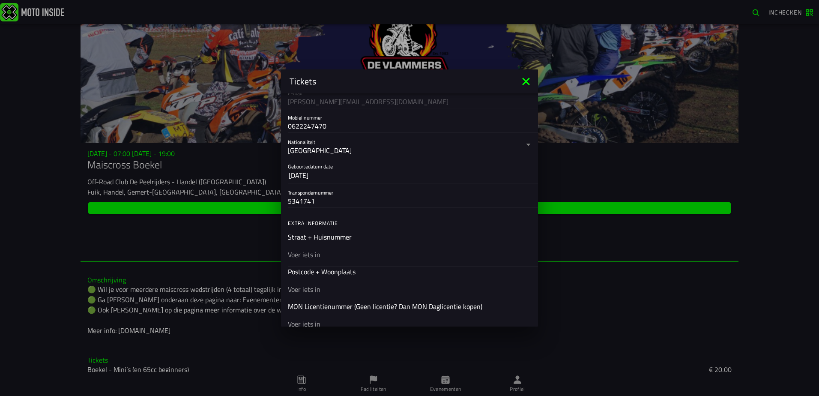
scroll to position [171, 0]
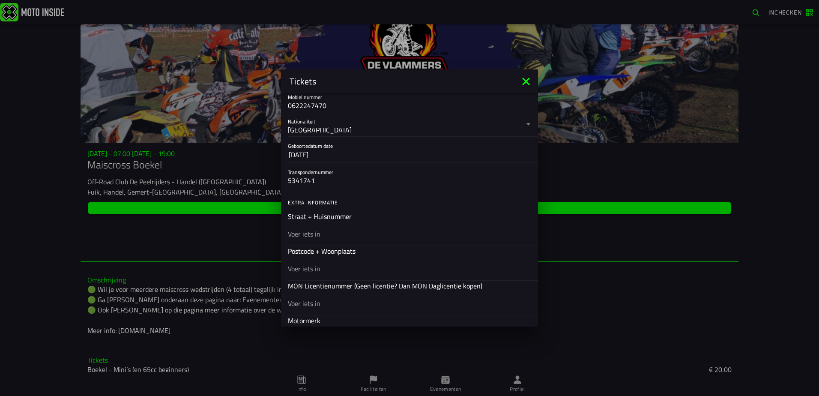
click at [342, 234] on input "text" at bounding box center [409, 234] width 243 height 10
type input "vale peelweg"
click at [325, 271] on input "text" at bounding box center [409, 269] width 243 height 10
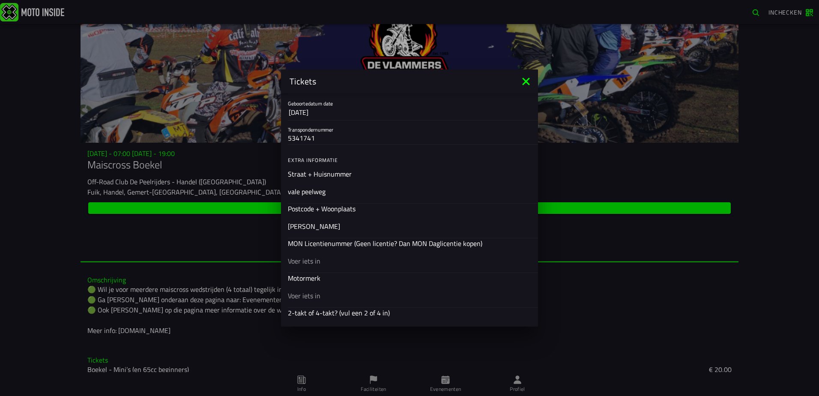
scroll to position [214, 0]
type input "[PERSON_NAME]"
click at [317, 260] on input "text" at bounding box center [409, 260] width 243 height 10
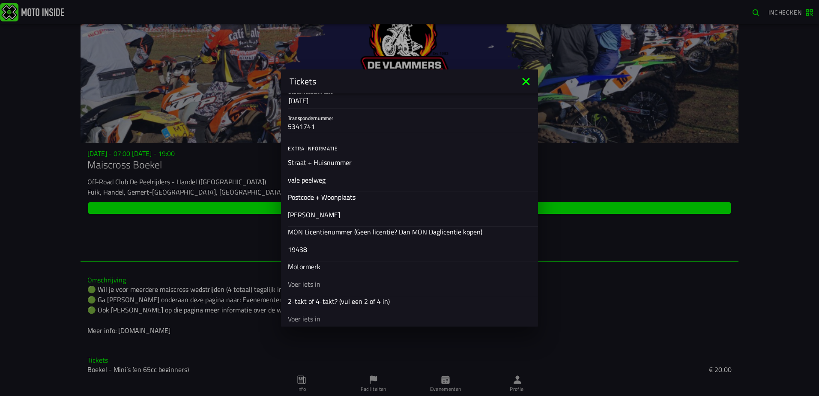
scroll to position [257, 0]
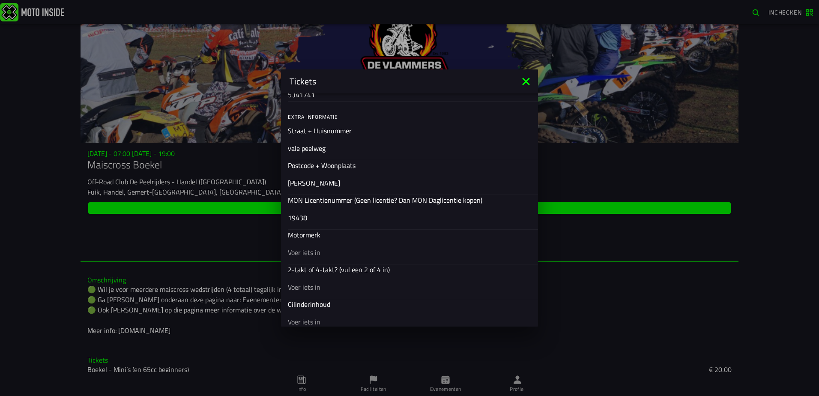
type input "19438"
click at [328, 250] on input "text" at bounding box center [409, 252] width 243 height 10
type input "kawasaki"
click at [319, 286] on input "text" at bounding box center [409, 287] width 243 height 10
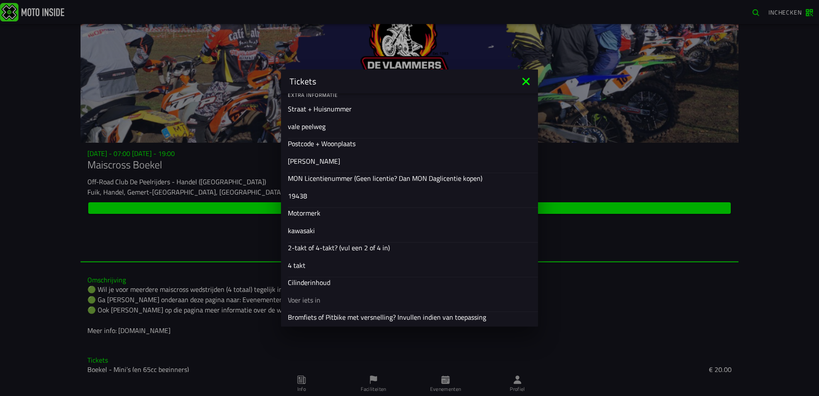
scroll to position [300, 0]
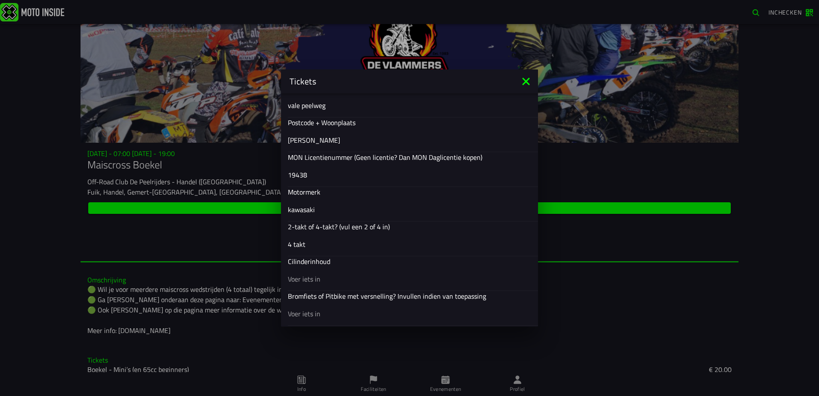
type input "4 takt"
click at [322, 280] on input "text" at bounding box center [409, 279] width 243 height 10
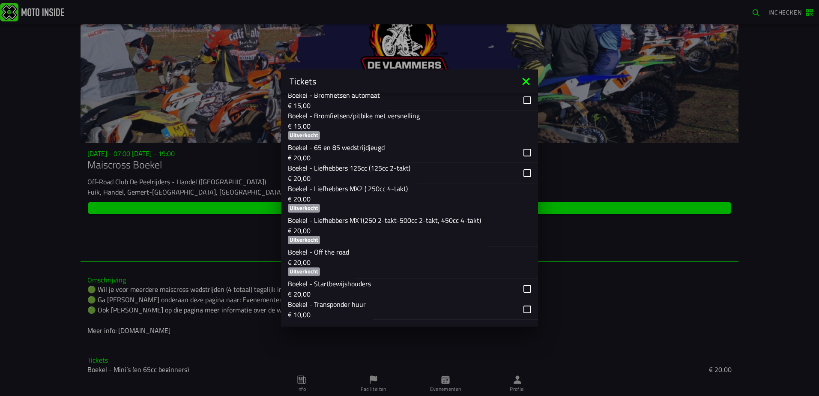
scroll to position [600, 0]
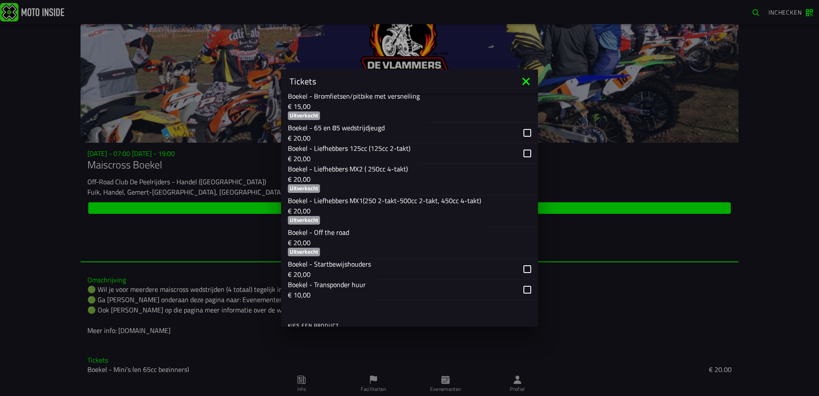
type input "250"
click at [522, 268] on div "button" at bounding box center [458, 269] width 160 height 21
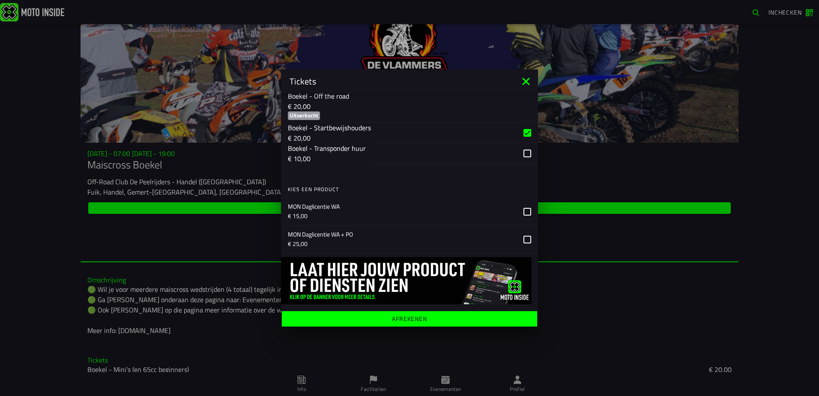
scroll to position [738, 0]
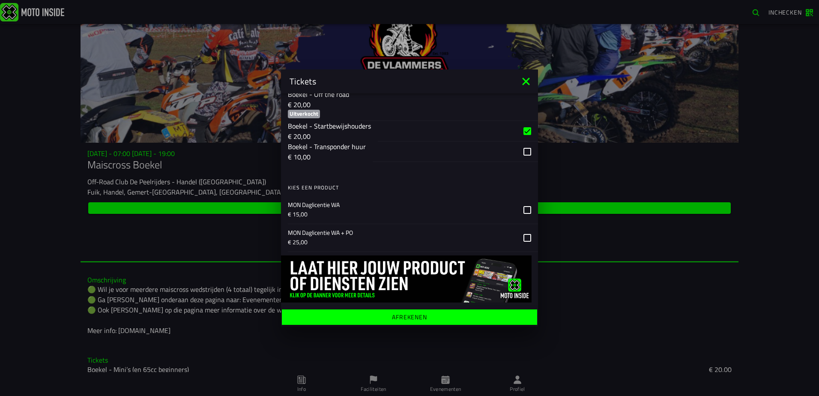
click at [392, 315] on ion-label "Afrekenen" at bounding box center [409, 317] width 35 height 6
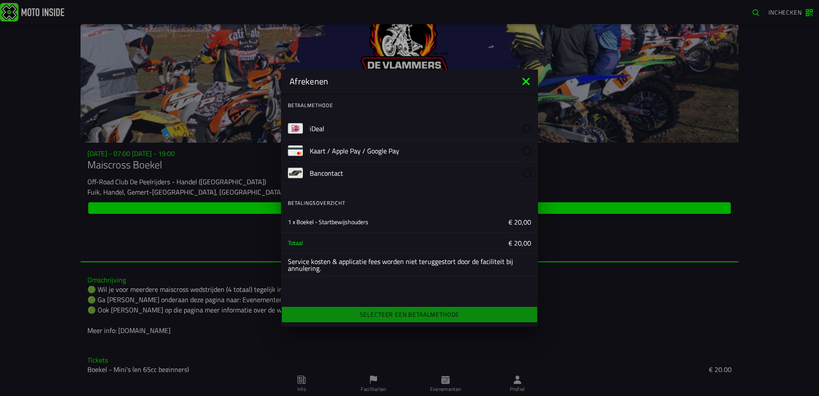
click at [303, 129] on img at bounding box center [295, 128] width 15 height 15
click at [410, 316] on div "Selecteer een betaalmethode" at bounding box center [409, 314] width 257 height 19
click at [294, 128] on img at bounding box center [295, 128] width 15 height 15
click at [372, 316] on div "Selecteer een betaalmethode" at bounding box center [409, 314] width 257 height 19
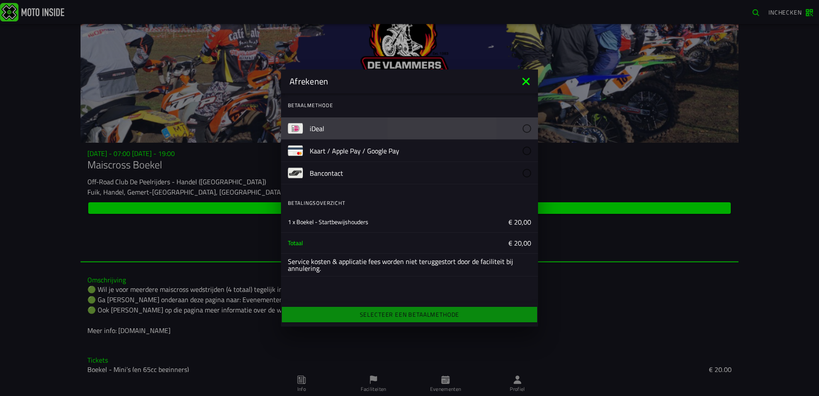
click at [0, 0] on slot "iDeal" at bounding box center [0, 0] width 0 height 0
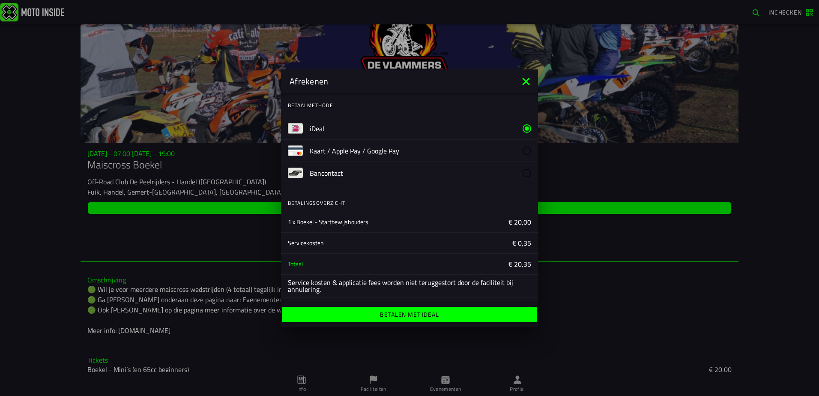
click at [411, 319] on button "Betalen met iDeal" at bounding box center [409, 314] width 255 height 15
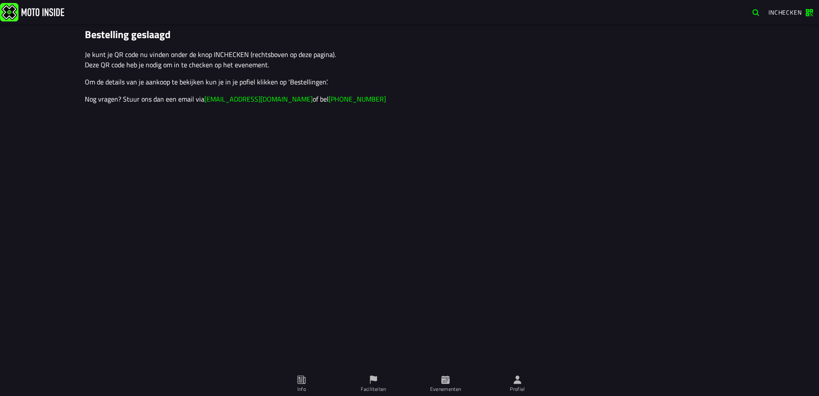
click at [378, 385] on span "Faciliteiten" at bounding box center [374, 384] width 62 height 24
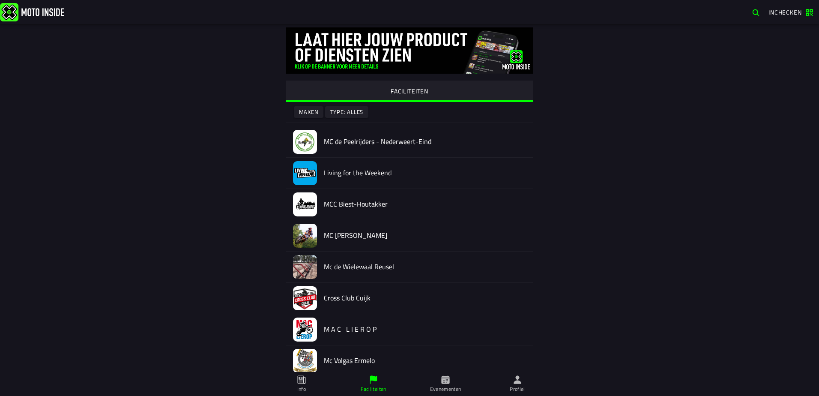
click at [444, 380] on icon at bounding box center [445, 379] width 8 height 8
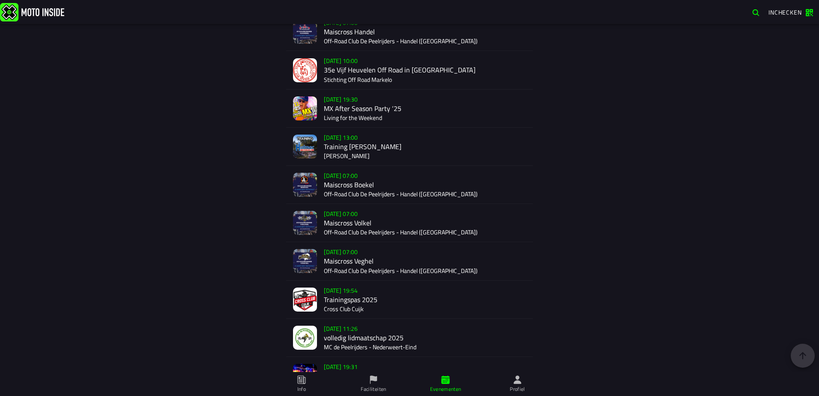
scroll to position [1589, 0]
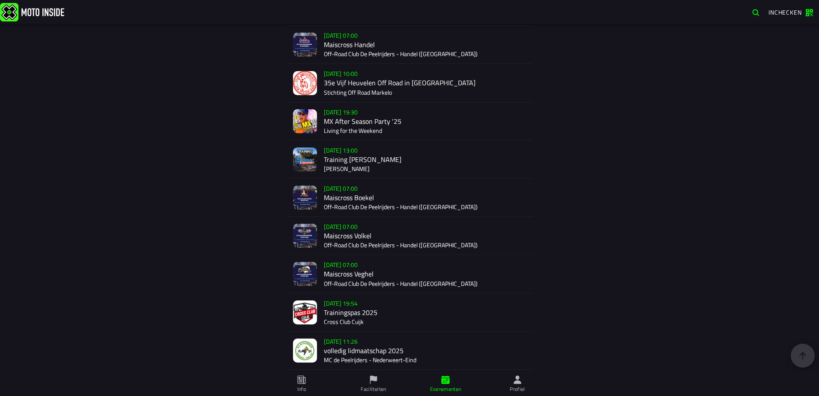
click at [377, 241] on div "[DATE] 07:00 Maiscross Volkel Off-Road Club De Peelrijders - Handel ([GEOGRAPHI…" at bounding box center [425, 236] width 202 height 38
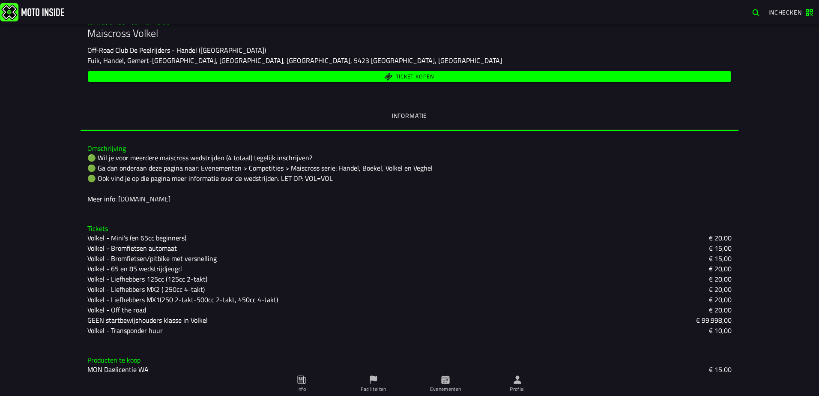
scroll to position [151, 0]
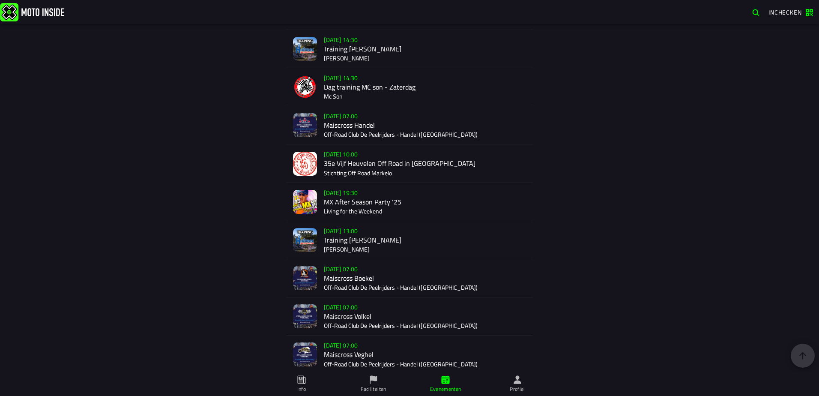
scroll to position [1503, 0]
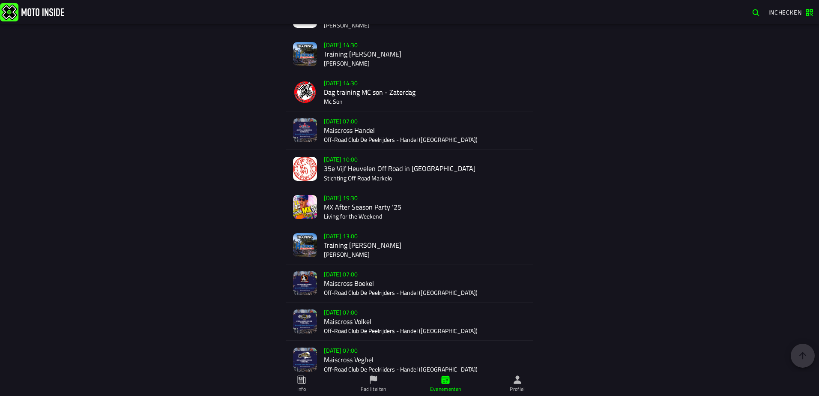
click at [350, 287] on div "[DATE] 07:00 Maiscross Boekel Off-Road Club De Peelrijders - Handel ([GEOGRAPHI…" at bounding box center [425, 283] width 202 height 38
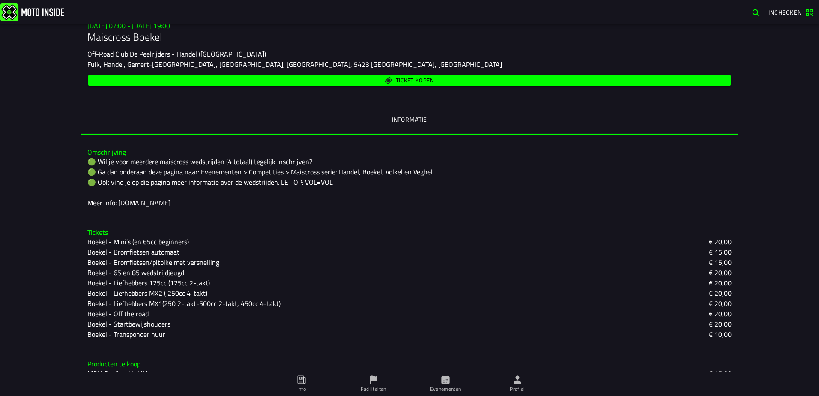
scroll to position [129, 0]
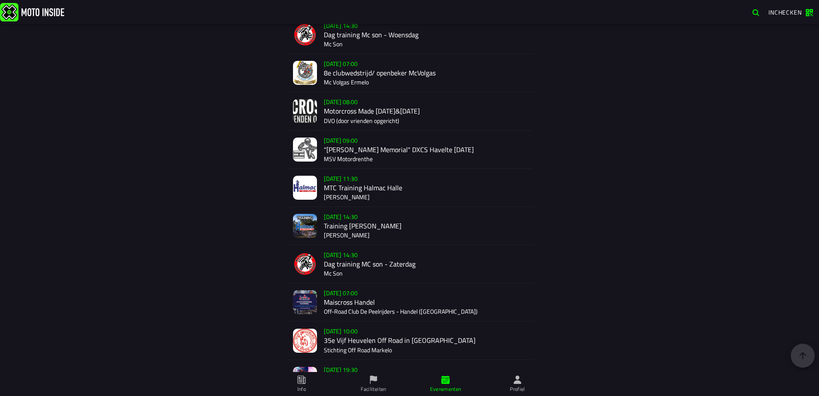
scroll to position [1332, 0]
click at [361, 306] on div "[DATE] 07:00 Maiscross Handel Off-Road Club De Peelrijders - Handel (NB)" at bounding box center [425, 302] width 202 height 38
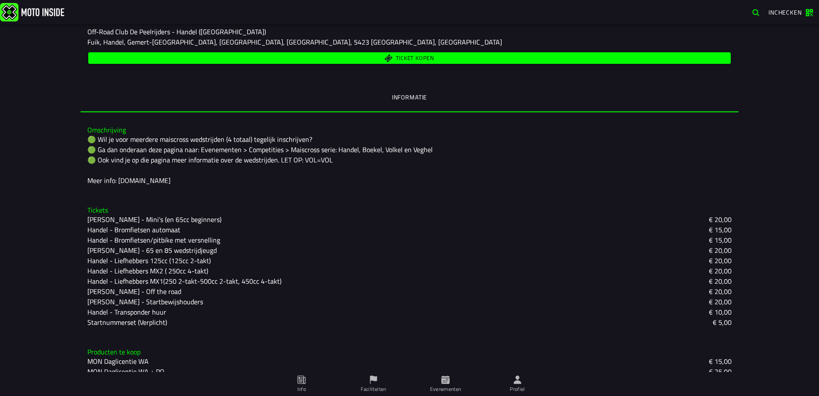
scroll to position [162, 0]
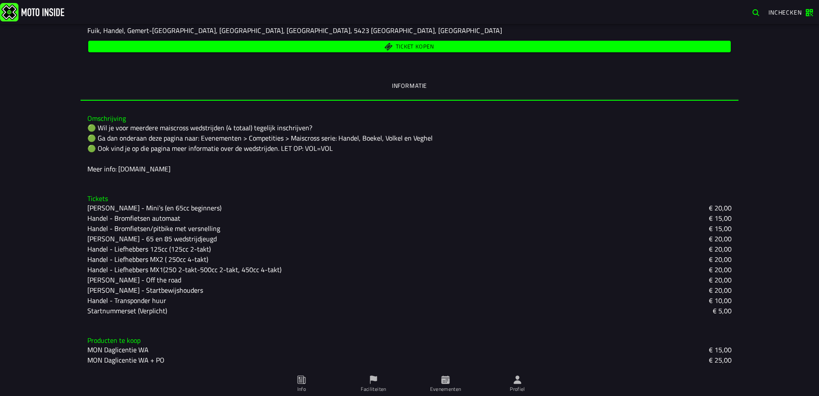
click at [0, 0] on icon at bounding box center [0, 0] width 0 height 0
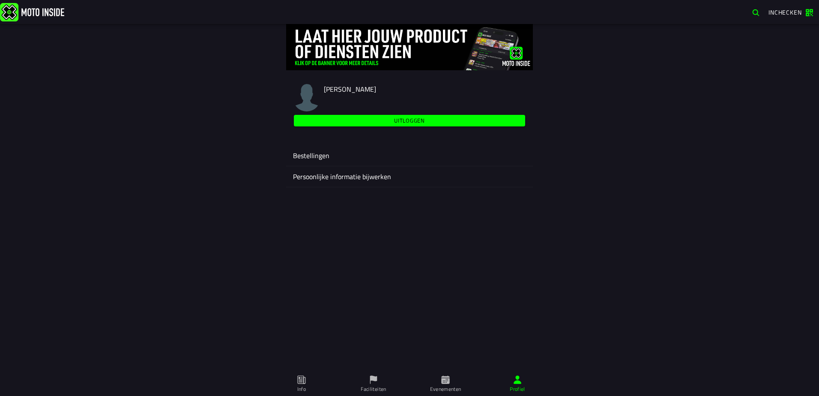
click at [324, 156] on ion-label "Bestellingen" at bounding box center [409, 155] width 233 height 10
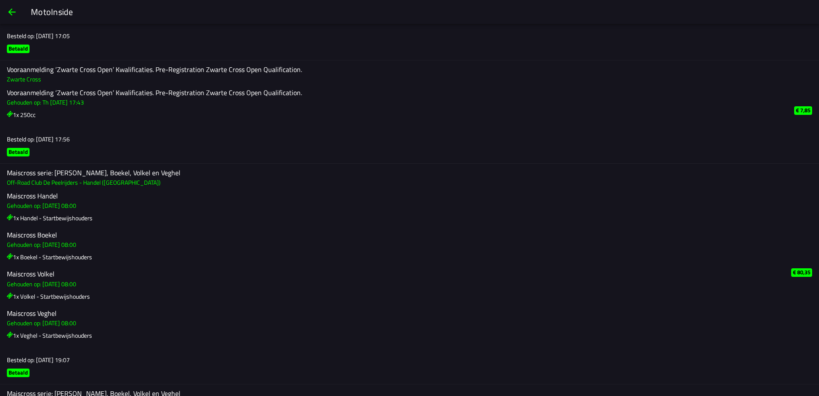
scroll to position [1304, 0]
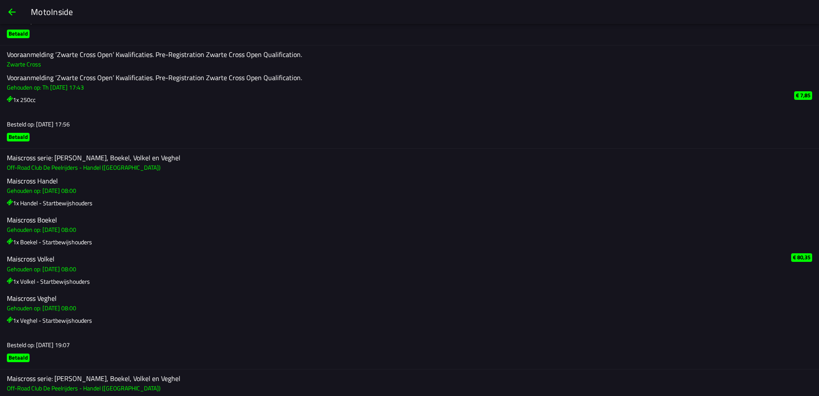
click at [0, 0] on slot "Betaald" at bounding box center [0, 0] width 0 height 0
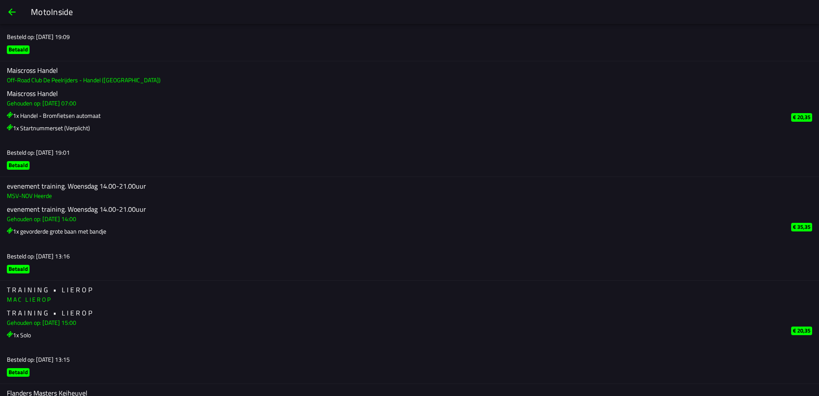
scroll to position [0, 0]
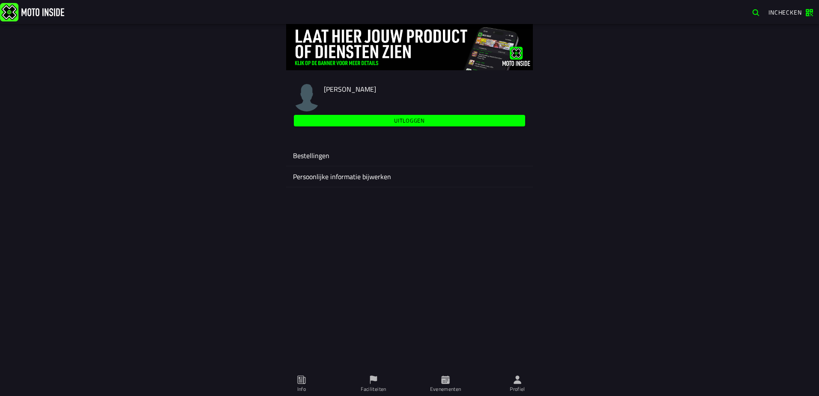
click at [381, 122] on span "Uitloggen" at bounding box center [410, 121] width 222 height 6
